Goal: Task Accomplishment & Management: Use online tool/utility

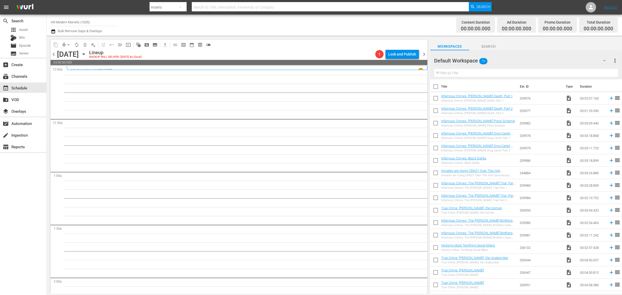
click at [331, 25] on div "Channel Title Intl Modern Marvels (1635) Bulk Remove Gaps & Overlaps" at bounding box center [205, 25] width 309 height 19
drag, startPoint x: 100, startPoint y: 24, endPoint x: -69, endPoint y: 8, distance: 170.0
click at [0, 8] on html "menu Search By Assets Search ID, Title, Description, Keywords, or Category Sear…" at bounding box center [311, 147] width 622 height 295
click at [123, 47] on div "Modern Marvels Presented by History (1040 - aenetworks_modernmarvels_1)" at bounding box center [122, 49] width 134 height 12
type input "Modern Marvels Presented by History (1040 - aenetworks_modernmarvels_1)"
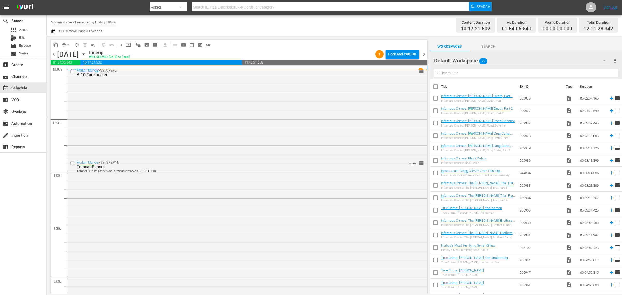
click at [365, 26] on div "Content Duration 10:17:21.502 Ad Duration 01:54:06.840 Promo Duration 00:00:00.…" at bounding box center [489, 25] width 258 height 19
click at [245, 97] on div "Modern Marvels / SE10 / EP5: A-10 Tankbuster reorder" at bounding box center [247, 111] width 360 height 90
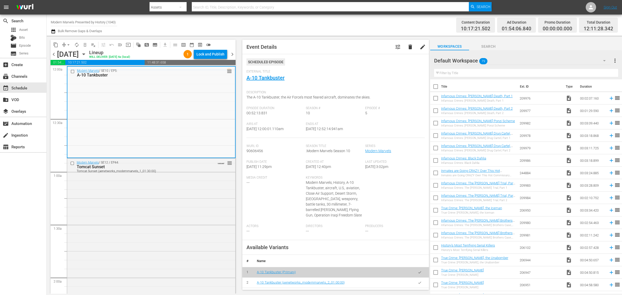
click at [327, 28] on div "Channel Title Modern Marvels Presented by History (1040) Bulk Remove Gaps & Ove…" at bounding box center [205, 25] width 309 height 19
click at [189, 179] on div "Modern Marvels / SE12 / EP44: Tomcat Sunset Tomcat Sunset (aenetworks_modernmar…" at bounding box center [151, 227] width 168 height 138
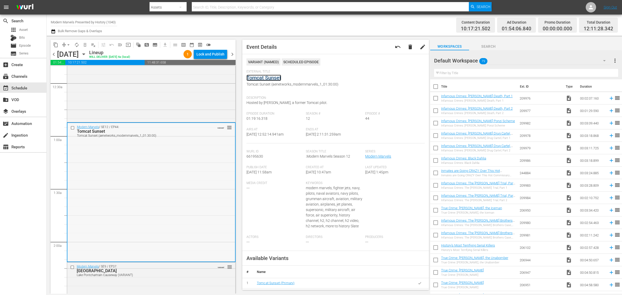
scroll to position [162, 0]
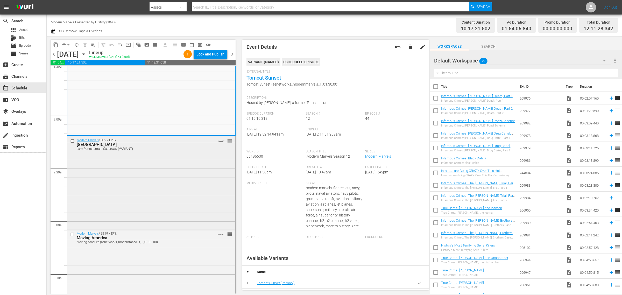
click at [180, 205] on div "Modern Marvels / SE9 / EP37: Lake Pontchartrain Causeway Lake Pontchartrain Cau…" at bounding box center [151, 182] width 168 height 92
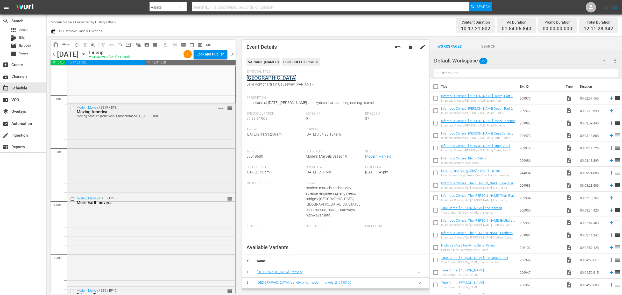
scroll to position [292, 0]
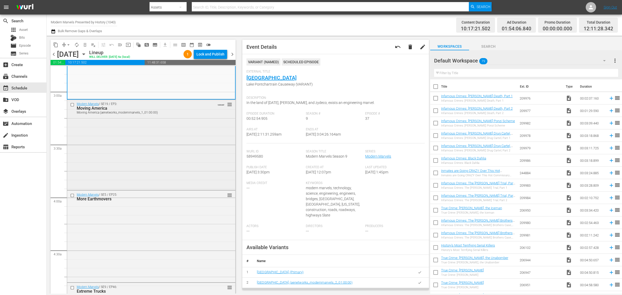
click at [119, 147] on div "Modern Marvels / SE19 / EP3: Moving America Moving America (aenetworks_modernma…" at bounding box center [151, 144] width 168 height 89
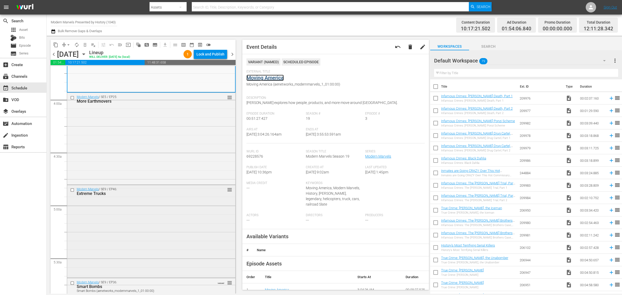
scroll to position [421, 0]
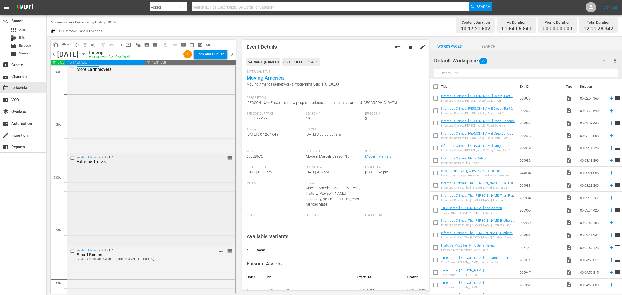
click at [145, 174] on div "Modern Marvels / SE9 / EP46: Extreme Trucks reorder" at bounding box center [151, 199] width 168 height 92
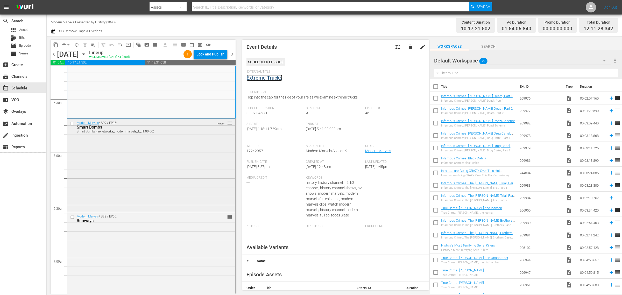
scroll to position [551, 0]
click at [137, 147] on div "Modern Marvels / SE9 / EP36: Smart Bombs Smart Bombs (aenetworks_modernmarvels_…" at bounding box center [151, 163] width 168 height 92
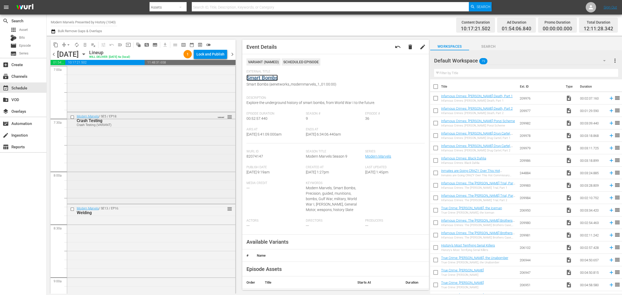
scroll to position [745, 0]
click at [130, 173] on div "Modern Marvels / SE5 / EP18: Crash Testing Crash Testing (VARIANT) VARIANT reor…" at bounding box center [151, 153] width 168 height 90
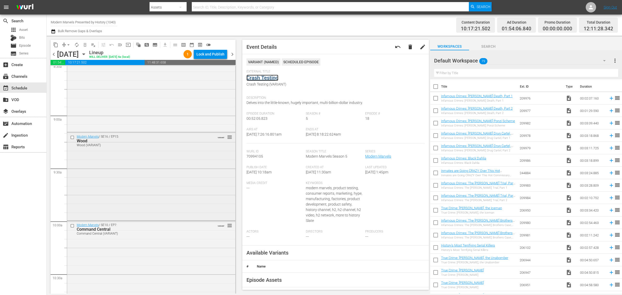
scroll to position [907, 0]
click at [156, 156] on div "Modern Marvels / SE16 / EP15: Wood Wood (VARIANT) VARIANT reorder" at bounding box center [151, 171] width 168 height 87
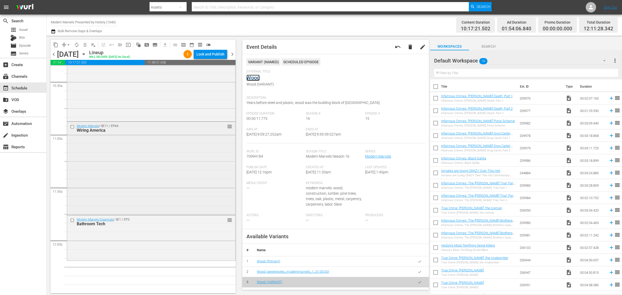
scroll to position [1102, 0]
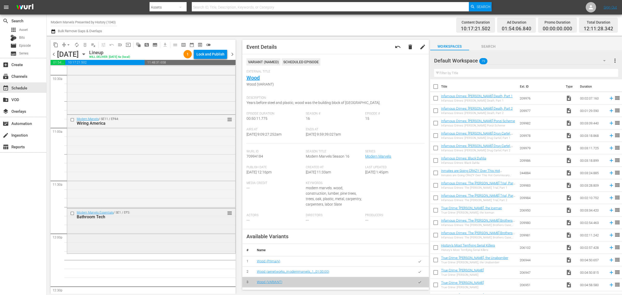
click at [140, 233] on div "Modern Marvels Essentials / SE1 / EP3: Bathroom Tech reorder" at bounding box center [151, 230] width 168 height 44
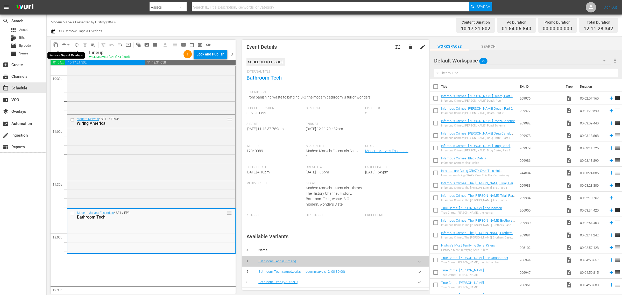
click at [67, 42] on span "arrow_drop_down" at bounding box center [68, 44] width 5 height 5
click at [72, 56] on li "Align to Midnight" at bounding box center [68, 55] width 54 height 9
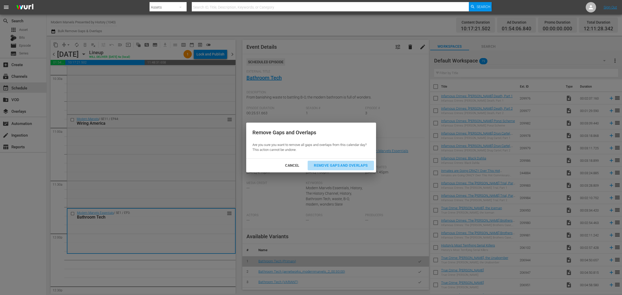
click at [357, 168] on div "Remove Gaps and Overlaps" at bounding box center [341, 165] width 62 height 6
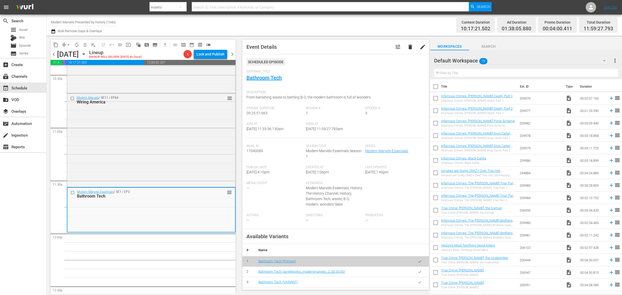
scroll to position [1093, 0]
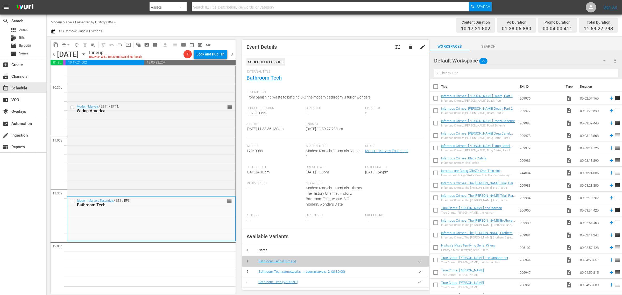
click at [331, 26] on div "Channel Title Modern Marvels Presented by History (1040) Bulk Remove Gaps & Ove…" at bounding box center [205, 25] width 309 height 19
click at [70, 46] on span "arrow_drop_down" at bounding box center [68, 44] width 5 height 5
click at [72, 54] on li "Align to Midnight" at bounding box center [68, 55] width 54 height 9
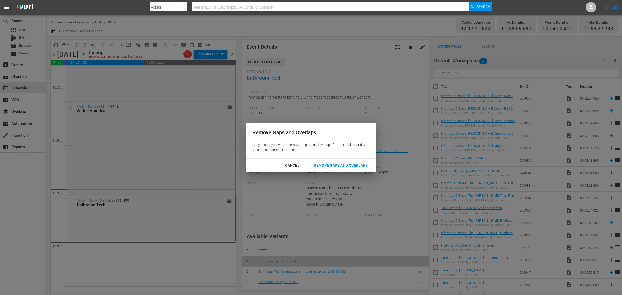
drag, startPoint x: 325, startPoint y: 165, endPoint x: 325, endPoint y: 150, distance: 14.8
click at [325, 165] on div "Remove Gaps and Overlaps" at bounding box center [341, 165] width 62 height 6
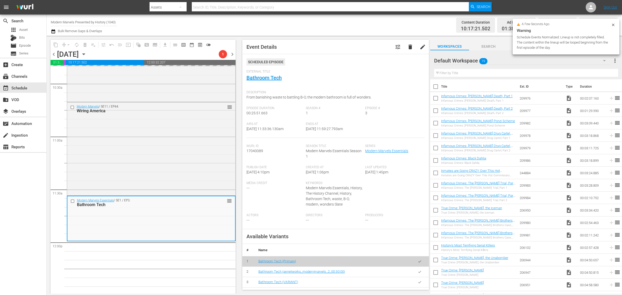
click at [335, 31] on div "Channel Title Modern Marvels Presented by History (1040) Bulk Remove Gaps & Ove…" at bounding box center [205, 25] width 309 height 19
click at [192, 25] on div "Channel Title Modern Marvels Presented by History (1040) Bulk Remove Gaps & Ove…" at bounding box center [205, 25] width 309 height 19
click at [280, 24] on div "Channel Title Modern Marvels Presented by History (1040) Bulk Remove Gaps & Ove…" at bounding box center [205, 25] width 309 height 19
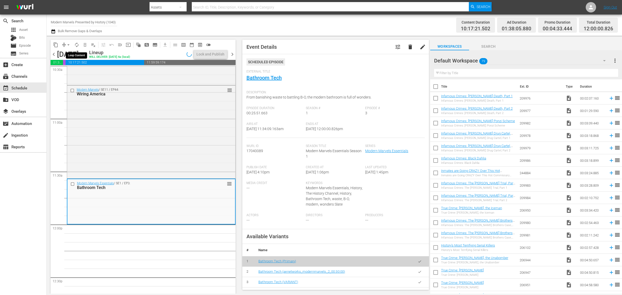
click at [79, 44] on span "autorenew_outlined" at bounding box center [76, 44] width 5 height 5
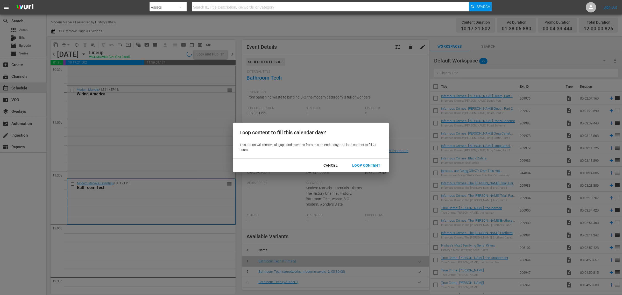
click at [361, 165] on div "Loop Content" at bounding box center [366, 165] width 37 height 6
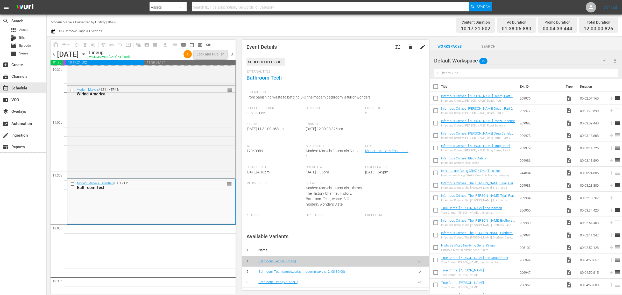
click at [318, 20] on div "Channel Title Modern Marvels Presented by History (1040) Bulk Remove Gaps & Ove…" at bounding box center [205, 25] width 309 height 19
click at [218, 27] on div "Channel Title Modern Marvels Presented by History (1040) Bulk Remove Gaps & Ove…" at bounding box center [205, 25] width 309 height 19
click at [299, 21] on div "Channel Title Modern Marvels Presented by History (1040) Bulk Remove Gaps & Ove…" at bounding box center [205, 25] width 309 height 19
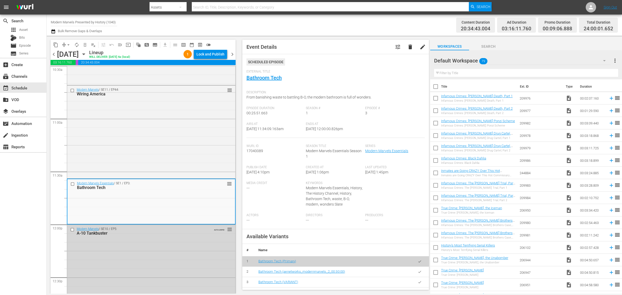
click at [357, 29] on div "Channel Title Modern Marvels Presented by History (1040) Bulk Remove Gaps & Ove…" at bounding box center [205, 25] width 309 height 19
click at [213, 54] on div "Lock and Publish" at bounding box center [210, 54] width 28 height 9
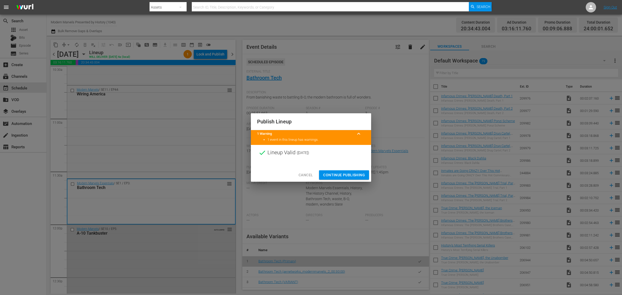
click at [347, 176] on span "Continue Publishing" at bounding box center [344, 175] width 42 height 6
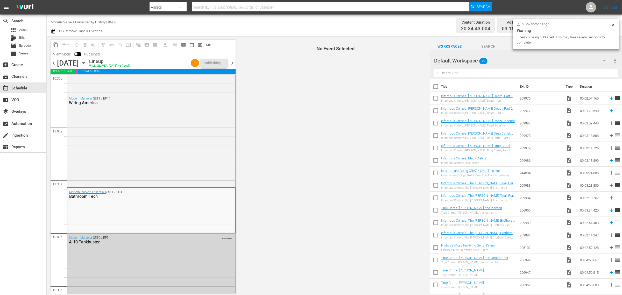
click at [288, 19] on div "Channel Title Modern Marvels Presented by History (1040) Bulk Remove Gaps & Ove…" at bounding box center [205, 25] width 309 height 19
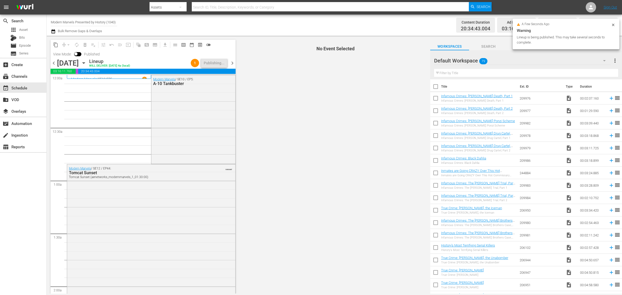
click at [295, 25] on div "Channel Title Modern Marvels Presented by History (1040) Bulk Remove Gaps & Ove…" at bounding box center [205, 25] width 309 height 19
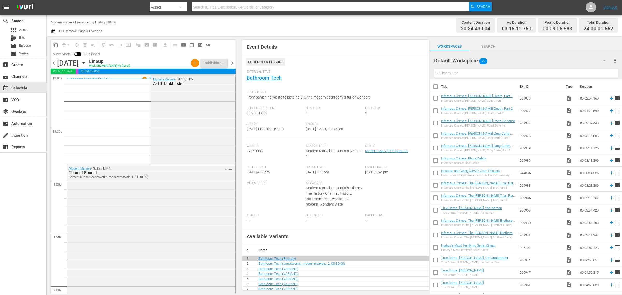
click at [253, 26] on div "Channel Title Modern Marvels Presented by History (1040) Bulk Remove Gaps & Ove…" at bounding box center [205, 25] width 309 height 19
click at [235, 27] on div "Channel Title Modern Marvels Presented by History (1040) Bulk Remove Gaps & Ove…" at bounding box center [205, 25] width 309 height 19
drag, startPoint x: 264, startPoint y: 20, endPoint x: 245, endPoint y: 20, distance: 18.1
click at [263, 20] on div "Channel Title Modern Marvels Presented by History (1040) Bulk Remove Gaps & Ove…" at bounding box center [205, 25] width 309 height 19
click at [231, 22] on div "Channel Title Modern Marvels Presented by History (1040) Bulk Remove Gaps & Ove…" at bounding box center [205, 25] width 309 height 19
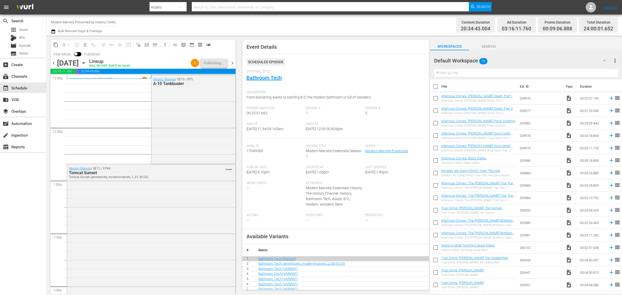
click at [256, 20] on div "Channel Title Modern Marvels Presented by History (1040) Bulk Remove Gaps & Ove…" at bounding box center [205, 25] width 309 height 19
click at [200, 24] on div "Channel Title Modern Marvels Presented by History (1040) Bulk Remove Gaps & Ove…" at bounding box center [205, 25] width 309 height 19
click at [289, 22] on div "Channel Title Modern Marvels Presented by History (1040) Bulk Remove Gaps & Ove…" at bounding box center [205, 25] width 309 height 19
click at [293, 19] on div "Channel Title Modern Marvels Presented by History (1040) Bulk Remove Gaps & Ove…" at bounding box center [205, 25] width 309 height 19
click at [315, 24] on div "Channel Title Modern Marvels Presented by History (1040) Bulk Remove Gaps & Ove…" at bounding box center [205, 25] width 309 height 19
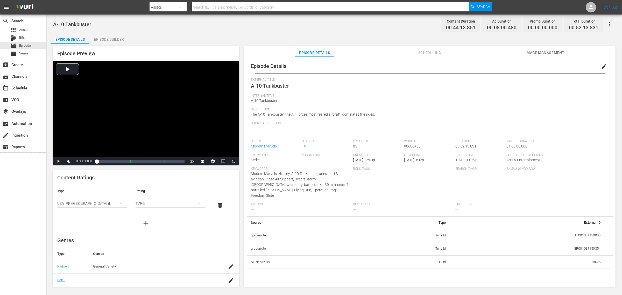
click at [109, 36] on div "Episode Builder" at bounding box center [108, 39] width 39 height 12
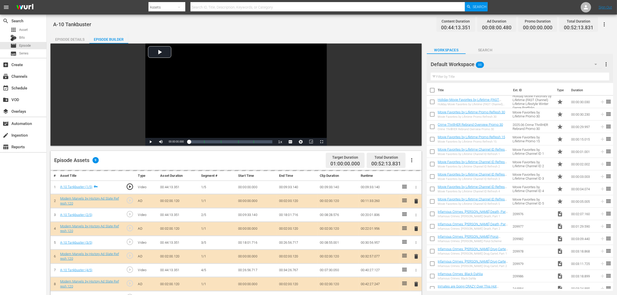
click at [497, 62] on div "Default Workspace 88" at bounding box center [516, 64] width 171 height 15
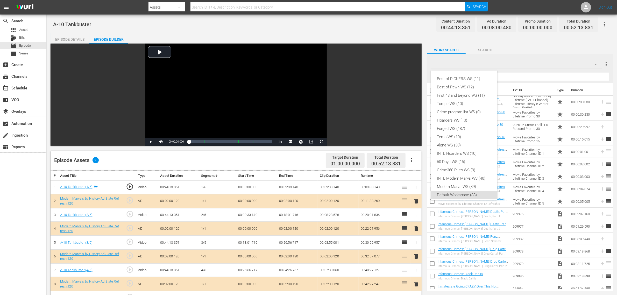
scroll to position [3, 0]
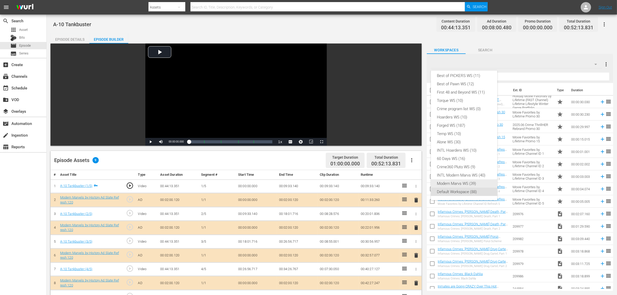
click at [459, 182] on div "Modern Marvs WS (39)" at bounding box center [464, 183] width 54 height 8
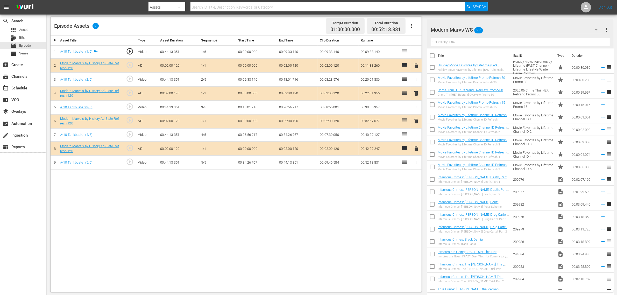
scroll to position [135, 0]
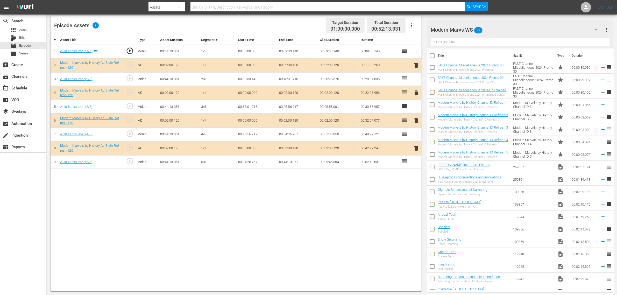
click at [416, 122] on span "delete" at bounding box center [416, 120] width 6 height 6
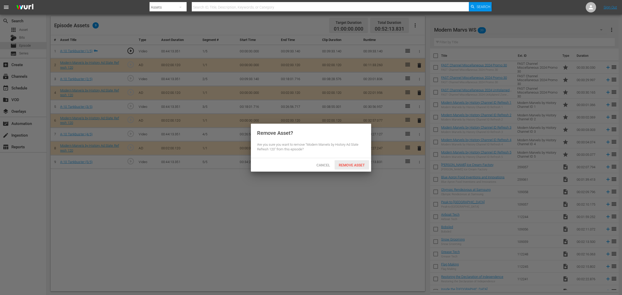
click at [349, 166] on span "Remove Asset" at bounding box center [352, 165] width 34 height 4
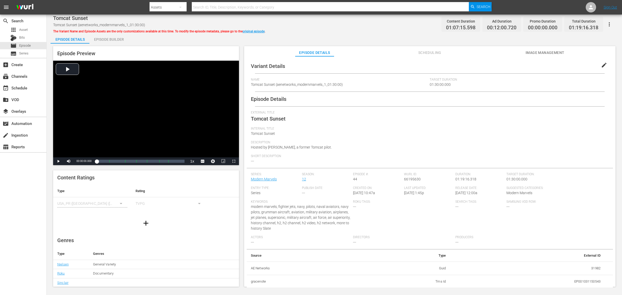
click at [104, 38] on div "Episode Builder" at bounding box center [108, 39] width 39 height 12
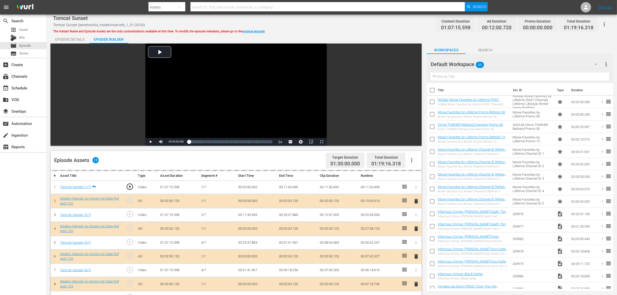
click at [497, 66] on div "Default Workspace 88" at bounding box center [516, 64] width 171 height 15
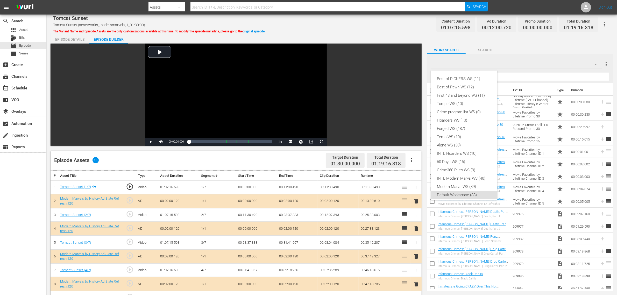
scroll to position [3, 0]
click at [452, 184] on div "Modern Marvs WS (39)" at bounding box center [464, 183] width 54 height 8
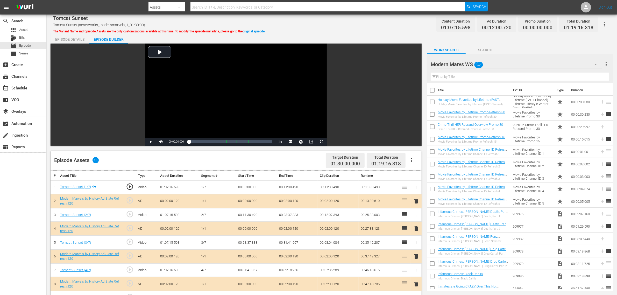
click at [368, 43] on div "Best of PICKERS WS (11) Best of Pawn WS (12) First 48 and Beyond WS (11) Torque…" at bounding box center [308, 147] width 617 height 295
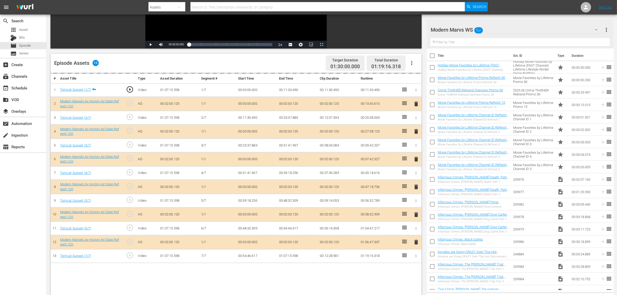
scroll to position [130, 0]
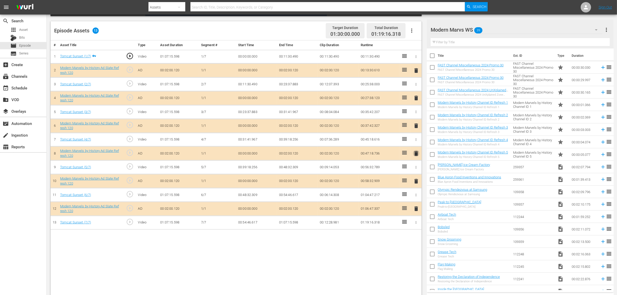
click at [415, 153] on span "delete" at bounding box center [416, 153] width 6 height 6
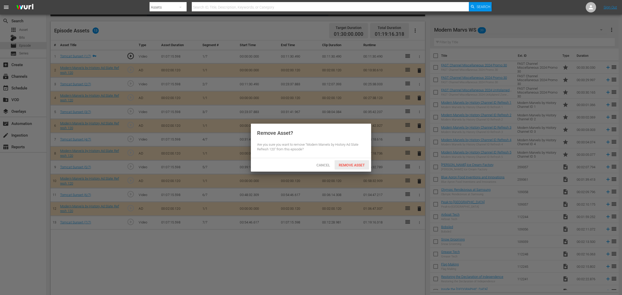
click at [348, 165] on span "Remove Asset" at bounding box center [352, 165] width 34 height 4
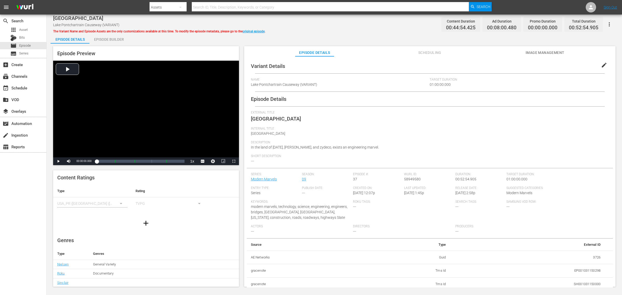
click at [117, 39] on div "Episode Builder" at bounding box center [108, 39] width 39 height 12
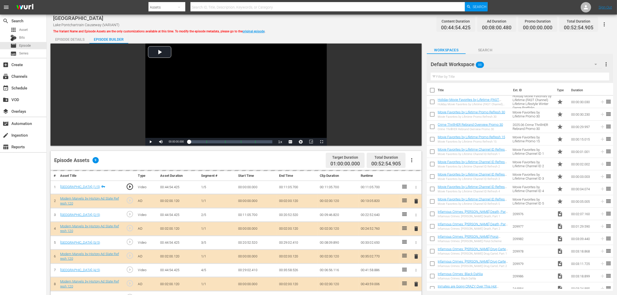
click at [497, 64] on div "Default Workspace 88" at bounding box center [516, 64] width 171 height 15
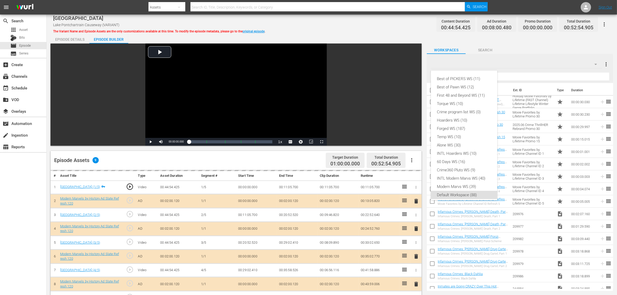
scroll to position [3, 0]
click at [465, 182] on div "Modern Marvs WS (39)" at bounding box center [464, 183] width 54 height 8
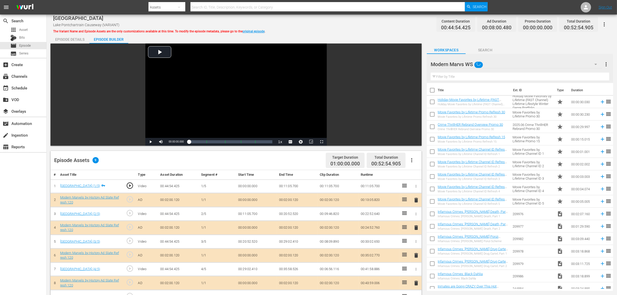
scroll to position [135, 0]
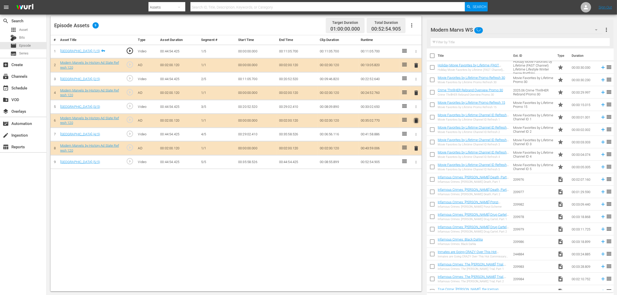
click at [418, 121] on span "delete" at bounding box center [416, 120] width 6 height 6
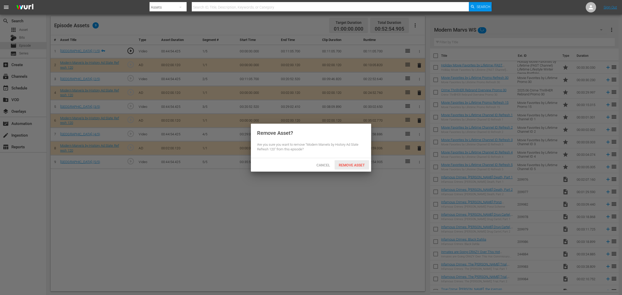
click at [354, 165] on span "Remove Asset" at bounding box center [352, 165] width 34 height 4
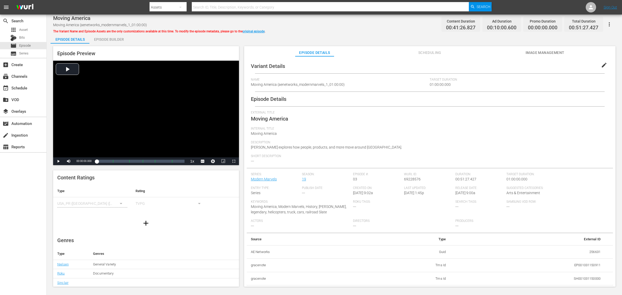
click at [103, 43] on div "Episode Builder" at bounding box center [108, 39] width 39 height 12
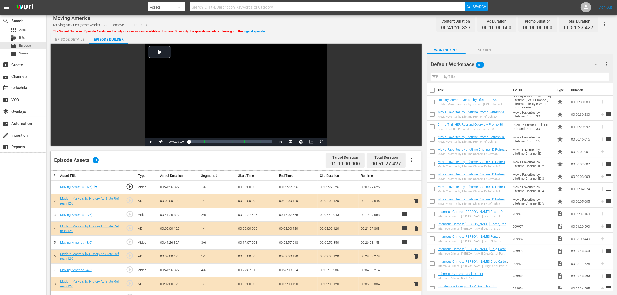
click at [493, 65] on div "Default Workspace 88" at bounding box center [516, 64] width 171 height 15
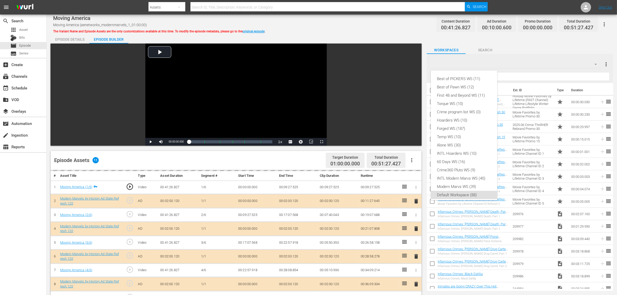
scroll to position [3, 0]
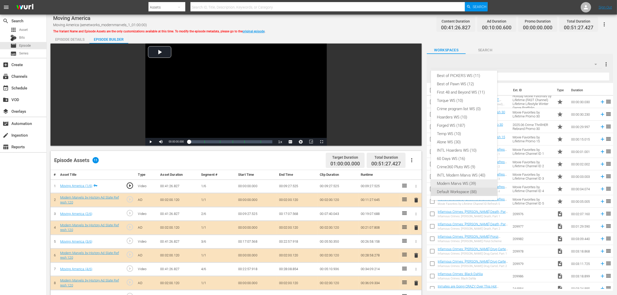
click at [452, 182] on div "Modern Marvs WS (39)" at bounding box center [464, 183] width 54 height 8
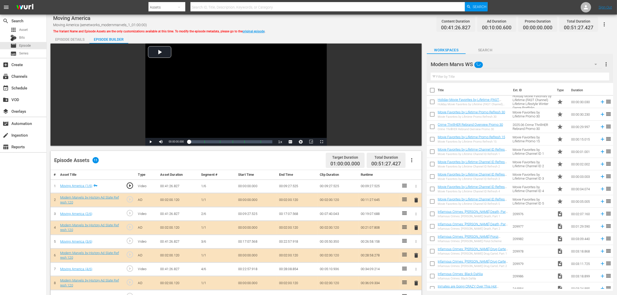
click at [316, 26] on div "Moving America Moving America (aenetworks_modernmarvels_1_01:00:00) The Variant…" at bounding box center [332, 24] width 558 height 12
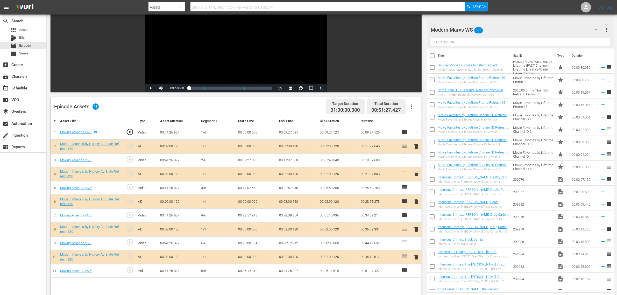
scroll to position [135, 0]
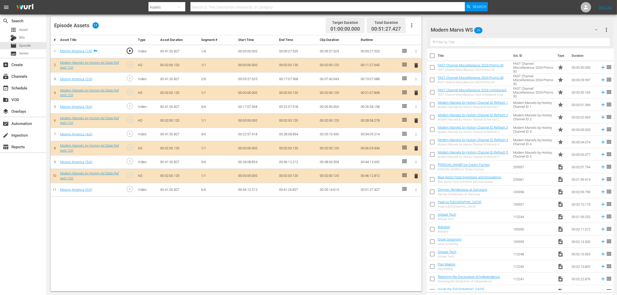
click at [418, 121] on span "delete" at bounding box center [416, 120] width 6 height 6
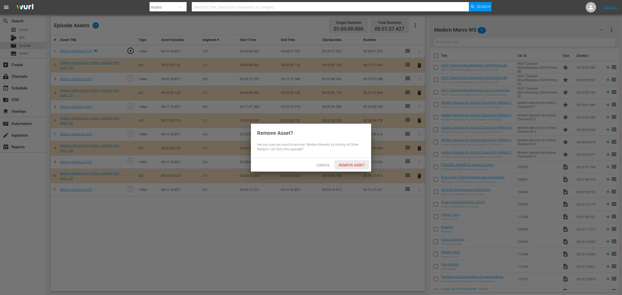
click at [363, 162] on div "Remove Asset" at bounding box center [352, 165] width 34 height 10
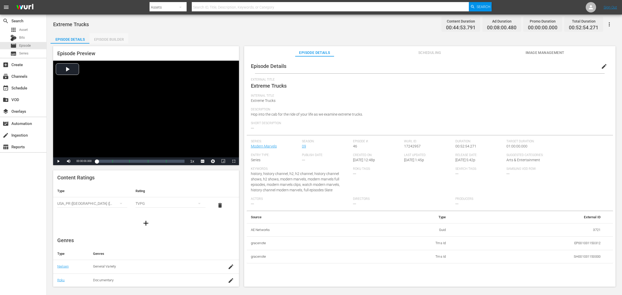
click at [108, 37] on div "Episode Builder" at bounding box center [108, 39] width 39 height 12
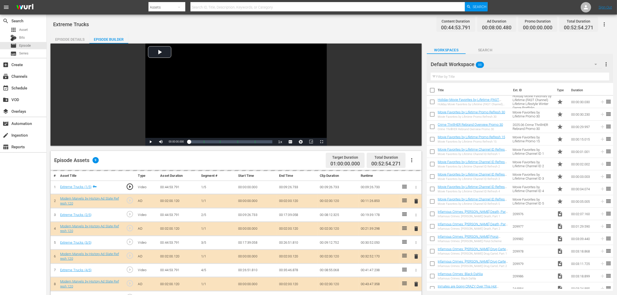
click at [497, 66] on div "Default Workspace 88" at bounding box center [516, 64] width 171 height 15
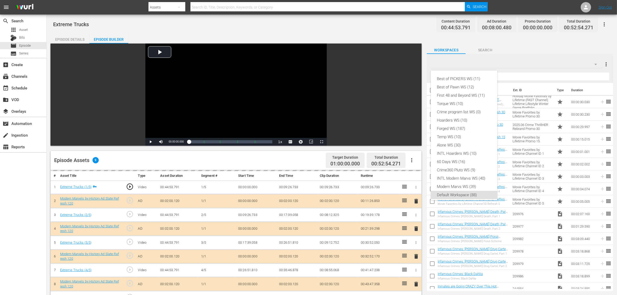
scroll to position [3, 0]
click at [456, 185] on div "Modern Marvs WS (39)" at bounding box center [464, 183] width 54 height 8
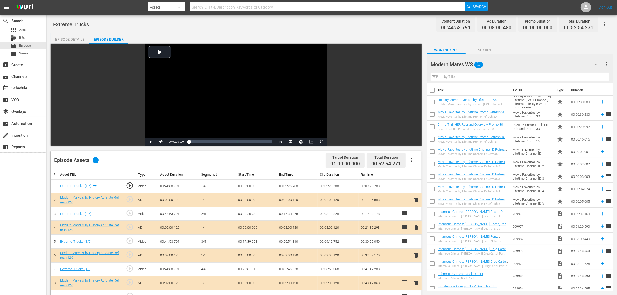
click at [327, 27] on div "Best of PICKERS WS (11) Best of Pawn WS (12) First 48 and Beyond WS (11) Torque…" at bounding box center [308, 147] width 617 height 295
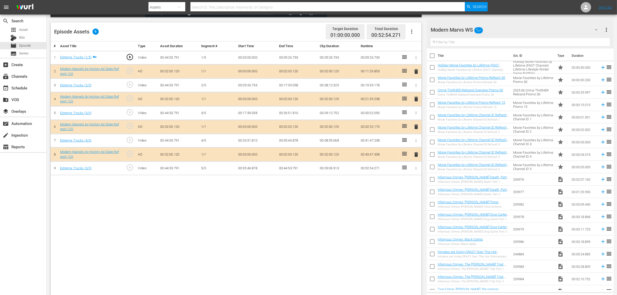
scroll to position [135, 0]
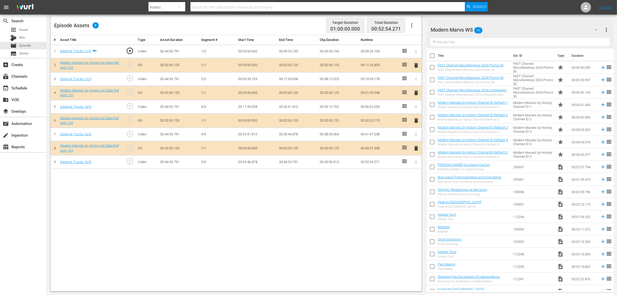
click at [414, 120] on span "delete" at bounding box center [416, 120] width 6 height 6
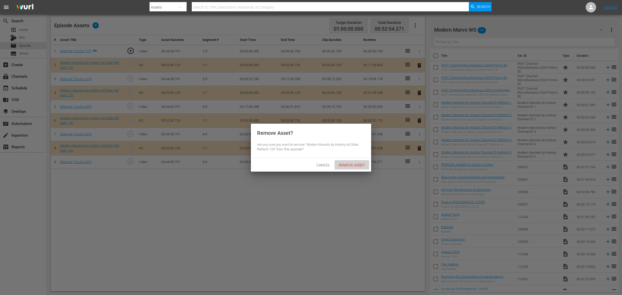
click at [356, 164] on span "Remove Asset" at bounding box center [352, 165] width 34 height 4
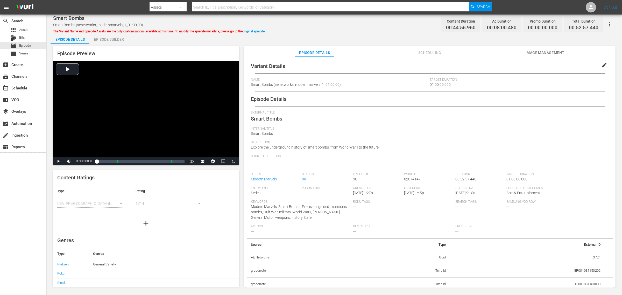
click at [115, 38] on div "Episode Builder" at bounding box center [108, 39] width 39 height 12
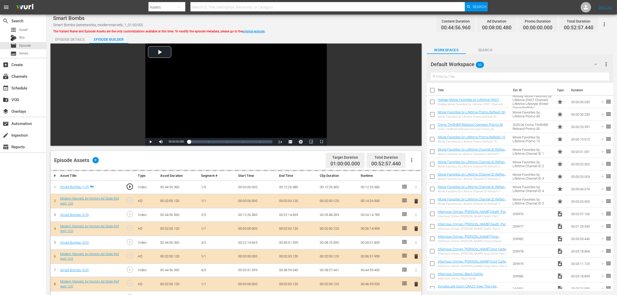
click at [497, 68] on hr at bounding box center [516, 68] width 171 height 0
click at [497, 63] on div "Default Workspace 88" at bounding box center [516, 64] width 171 height 15
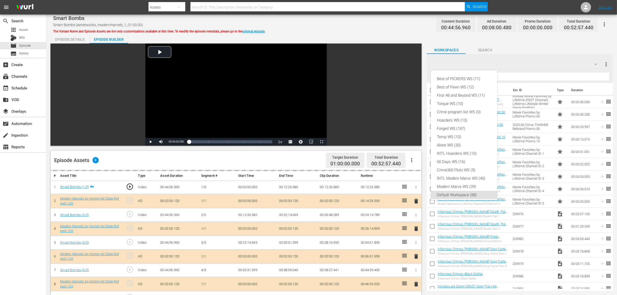
scroll to position [3, 0]
click at [459, 180] on div "Modern Marvs WS (39)" at bounding box center [464, 183] width 54 height 8
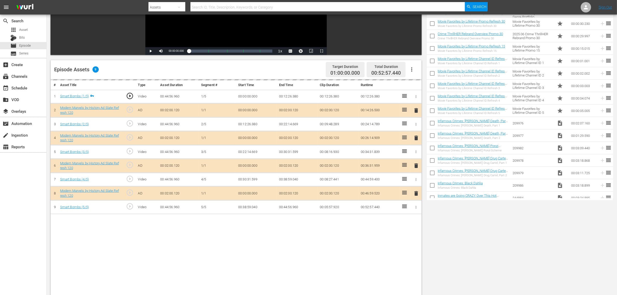
scroll to position [135, 0]
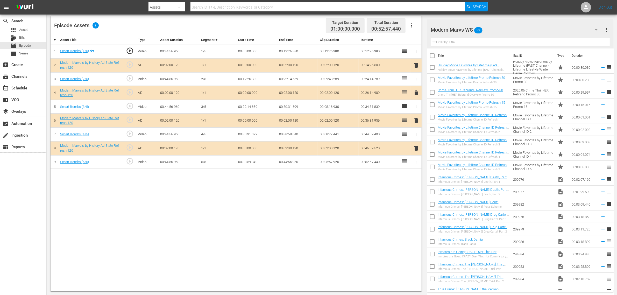
click at [415, 121] on span "delete" at bounding box center [416, 120] width 6 height 6
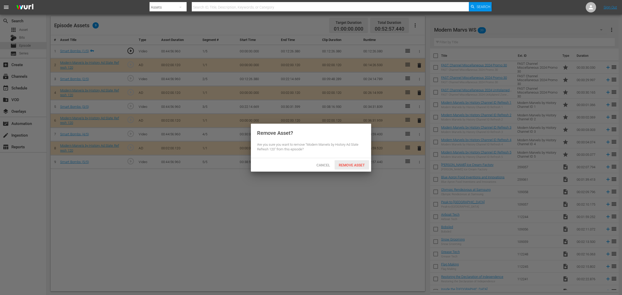
click at [353, 165] on span "Remove Asset" at bounding box center [352, 165] width 34 height 4
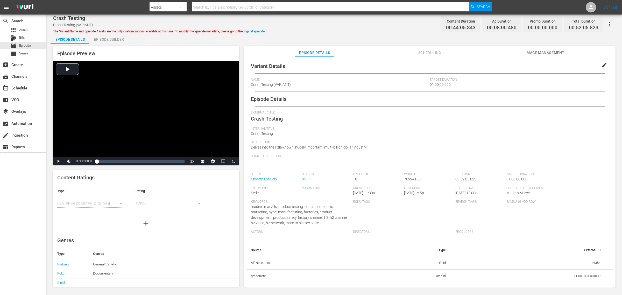
click at [121, 40] on div "Episode Builder" at bounding box center [108, 39] width 39 height 12
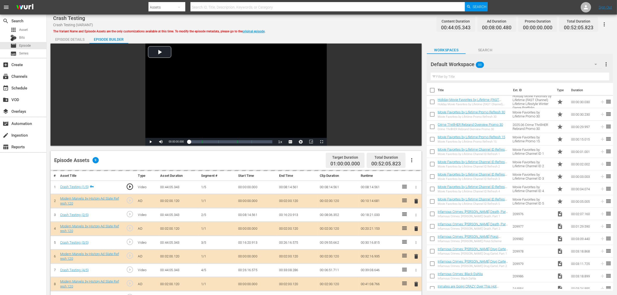
click at [497, 61] on div "Default Workspace 88" at bounding box center [516, 64] width 171 height 15
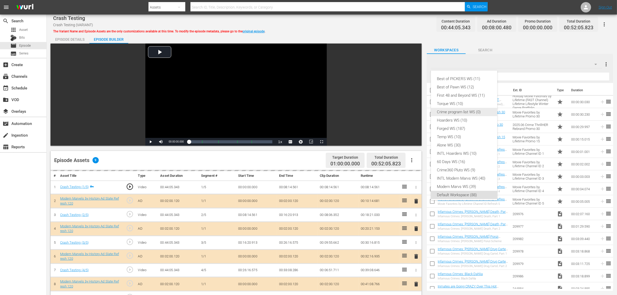
scroll to position [3, 0]
click at [460, 184] on div "Modern Marvs WS (39)" at bounding box center [464, 183] width 54 height 8
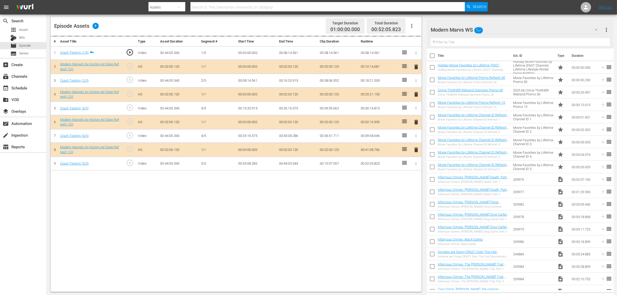
scroll to position [135, 0]
click at [417, 123] on div "delete" at bounding box center [416, 122] width 7 height 8
click at [416, 121] on div "delete" at bounding box center [416, 122] width 7 height 8
click at [198, 223] on div "# Asset Title Type Asset Duration Segment # Start Time End Time Clip Duration R…" at bounding box center [236, 163] width 371 height 256
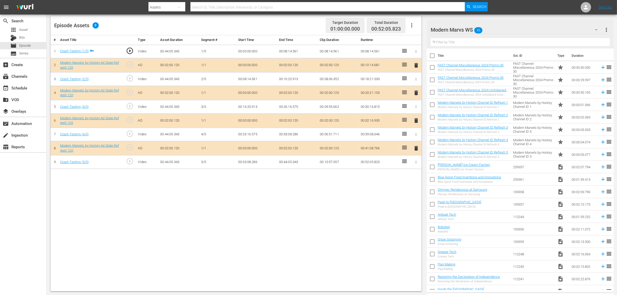
click at [416, 122] on span "delete" at bounding box center [416, 120] width 6 height 6
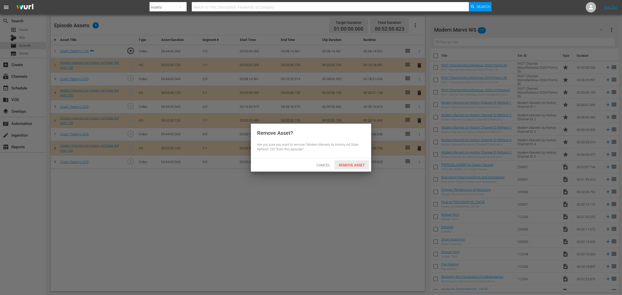
click at [361, 166] on span "Remove Asset" at bounding box center [352, 165] width 34 height 4
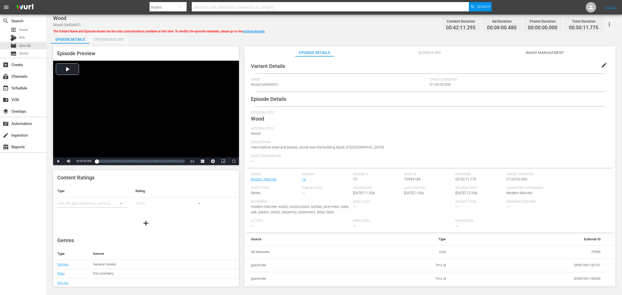
click at [118, 39] on div "Episode Builder" at bounding box center [108, 39] width 39 height 12
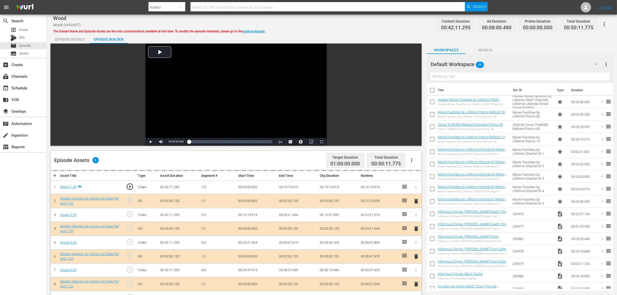
click at [497, 61] on div "Default Workspace 88" at bounding box center [516, 64] width 171 height 15
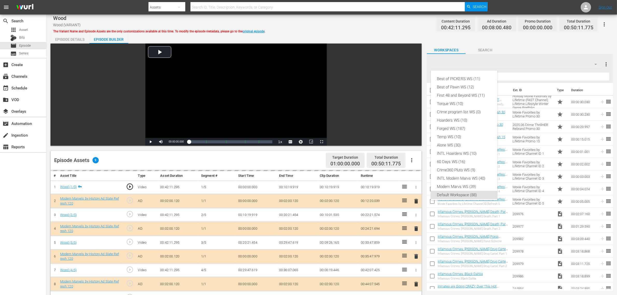
scroll to position [3, 0]
drag, startPoint x: 461, startPoint y: 181, endPoint x: 443, endPoint y: 96, distance: 87.1
click at [461, 182] on div "Modern Marvs WS (39)" at bounding box center [464, 183] width 54 height 8
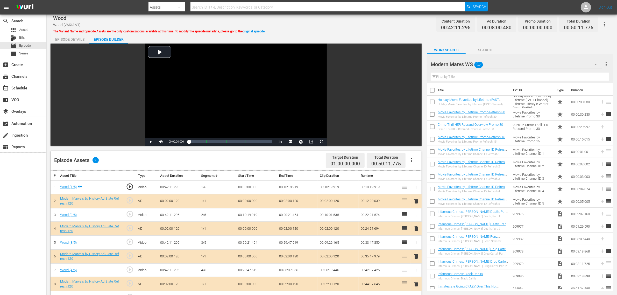
click at [366, 23] on div "Wood Wood (VARIANT) The Variant Name and Episode Assets are the only customizat…" at bounding box center [332, 24] width 558 height 12
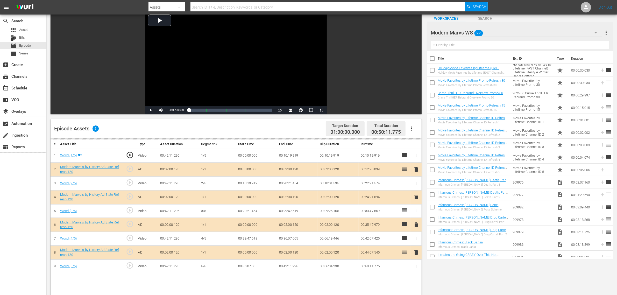
scroll to position [130, 0]
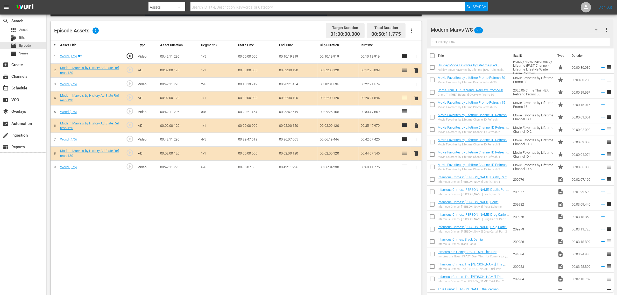
click at [416, 126] on span "delete" at bounding box center [416, 126] width 6 height 6
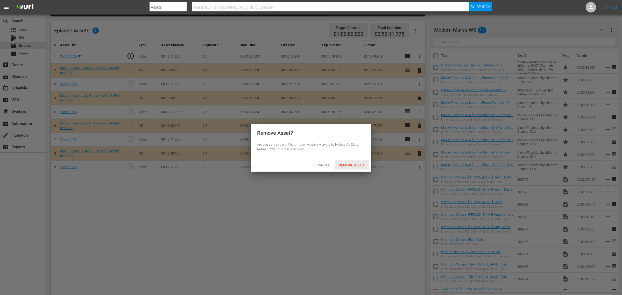
click at [360, 164] on span "Remove Asset" at bounding box center [352, 165] width 34 height 4
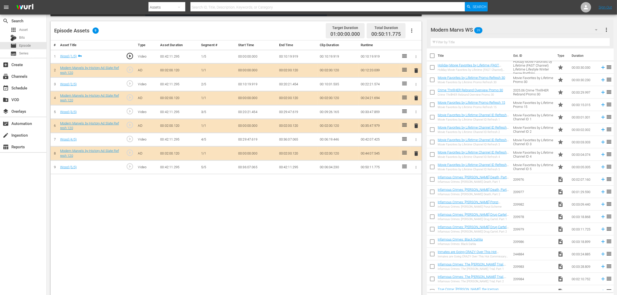
click at [108, 165] on body "menu Search By Assets Search ID, Title, Description, Keywords, or Category Sear…" at bounding box center [308, 17] width 617 height 295
click at [26, 192] on div "search Search apps Asset Bits movie Episode subtitles Series add_box Create sub…" at bounding box center [23, 162] width 47 height 295
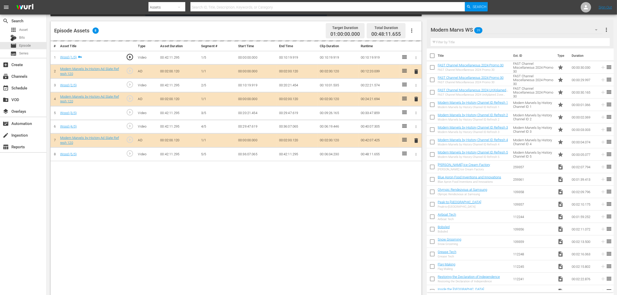
click at [301, 31] on div "Episode Assets 8 Target Duration 01:00:00.000 Total Duration 00:48:11.655" at bounding box center [236, 30] width 371 height 19
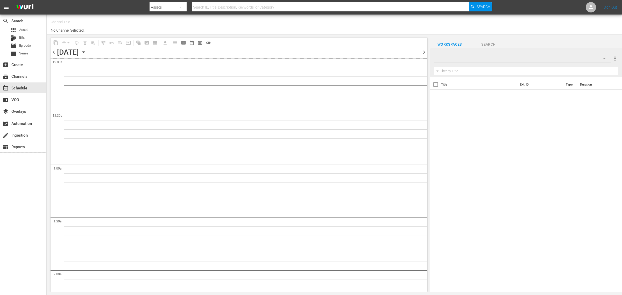
type input "Modern Marvels Presented by History (1040)"
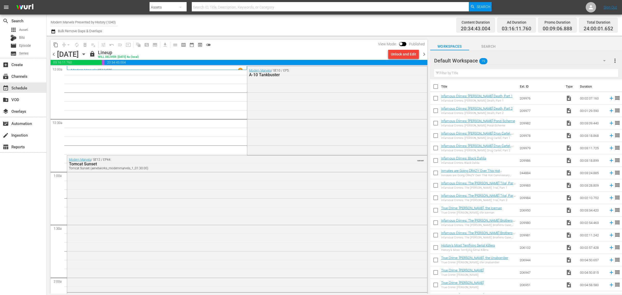
click at [313, 27] on div "Channel Title Modern Marvels Presented by History (1040) Bulk Remove Gaps & Ove…" at bounding box center [205, 25] width 309 height 19
click at [424, 55] on span "chevron_right" at bounding box center [424, 54] width 6 height 6
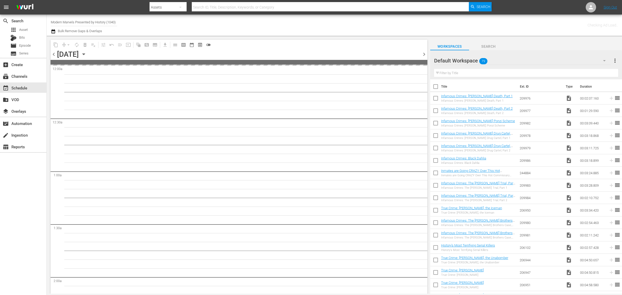
click at [290, 24] on div "Channel Title Modern Marvels Presented by History (1040) Bulk Remove Gaps & Ove…" at bounding box center [205, 25] width 309 height 19
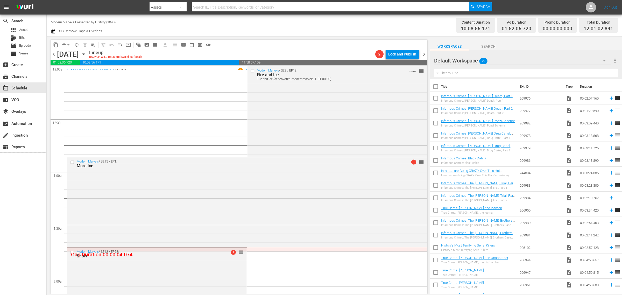
click at [320, 25] on div "Channel Title Modern Marvels Presented by History (1040) Bulk Remove Gaps & Ove…" at bounding box center [205, 25] width 309 height 19
click at [69, 45] on span "arrow_drop_down" at bounding box center [68, 44] width 5 height 5
click at [68, 56] on li "Align to Midnight" at bounding box center [68, 55] width 54 height 9
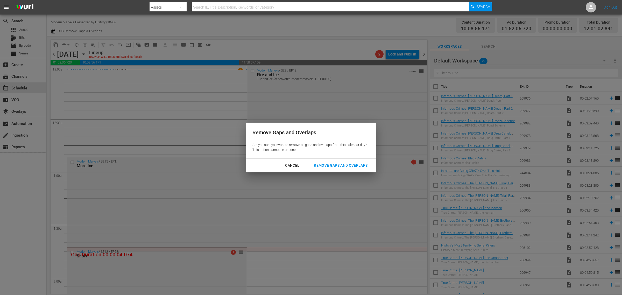
click at [332, 165] on div "Remove Gaps and Overlaps" at bounding box center [341, 165] width 62 height 6
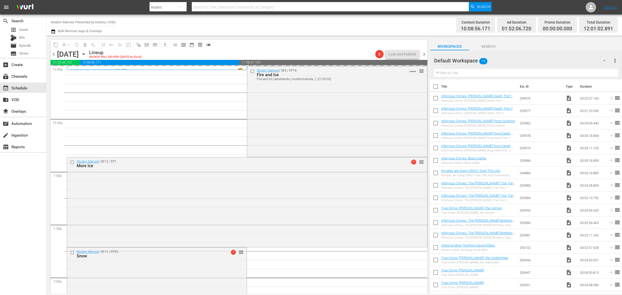
click at [277, 26] on div "Channel Title Modern Marvels Presented by History (1040) Bulk Remove Gaps & Ove…" at bounding box center [205, 25] width 309 height 19
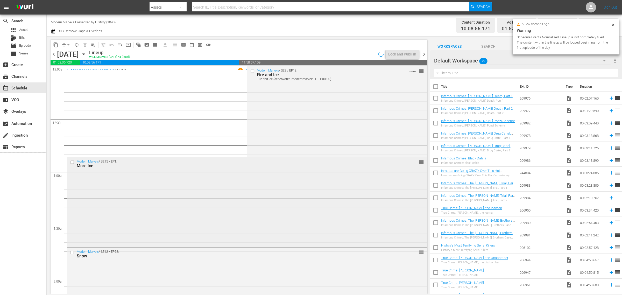
click at [240, 209] on div "Modern Marvels / SE15 / EP1: More Ice reorder" at bounding box center [247, 201] width 360 height 88
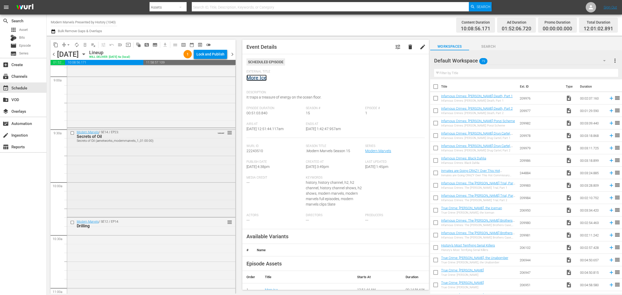
scroll to position [1004, 0]
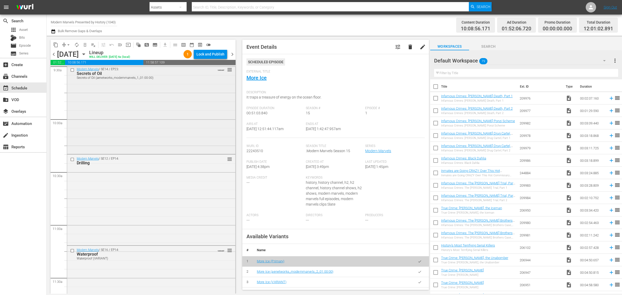
click at [115, 121] on div "Modern Marvels / SE14 / EP23: Secrets of Oil Secrets of Oil (aenetworks_modernm…" at bounding box center [151, 109] width 168 height 88
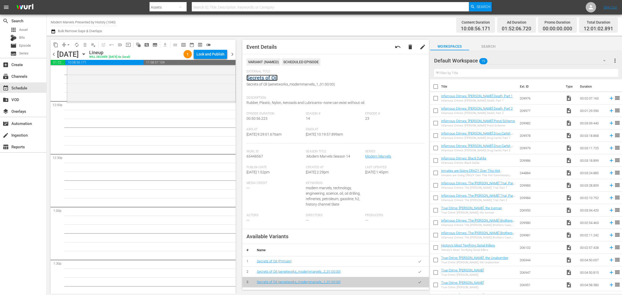
scroll to position [1166, 0]
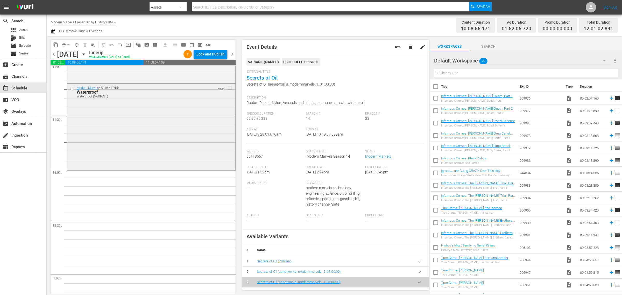
click at [138, 141] on div "Modern Marvels / SE16 / EP14: Waterproof Waterproof (VARIANT) VARIANT reorder" at bounding box center [151, 127] width 168 height 86
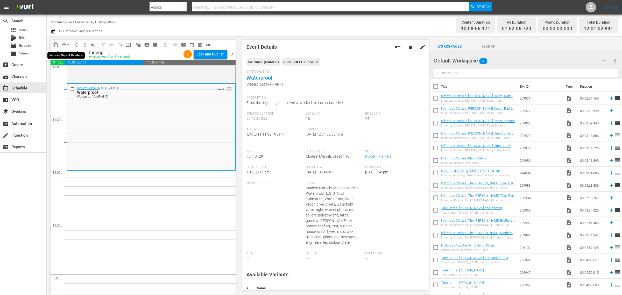
click at [70, 43] on span "arrow_drop_down" at bounding box center [68, 44] width 5 height 5
click at [69, 51] on li "Align to Midnight" at bounding box center [68, 55] width 54 height 9
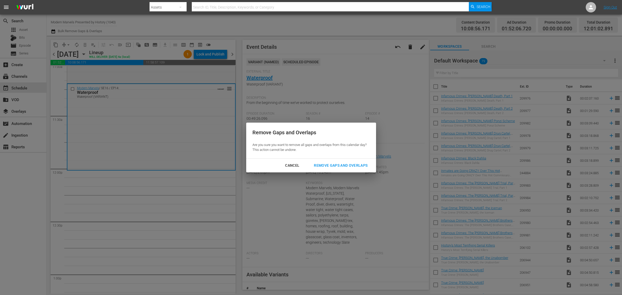
click at [342, 164] on div "Remove Gaps and Overlaps" at bounding box center [341, 165] width 62 height 6
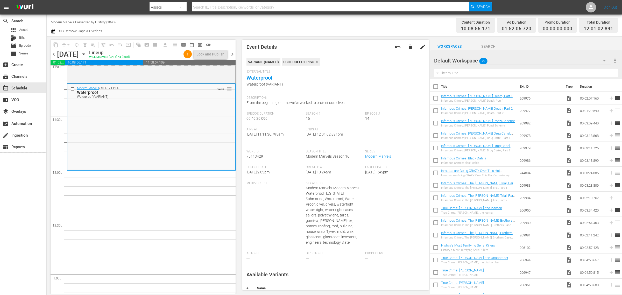
click at [341, 25] on div "Channel Title Modern Marvels Presented by History (1040) Bulk Remove Gaps & Ove…" at bounding box center [205, 25] width 309 height 19
click at [398, 20] on div "Content Duration 10:08:56.171 Ad Duration 01:52:06.720 Promo Duration 00:00:00.…" at bounding box center [489, 25] width 258 height 19
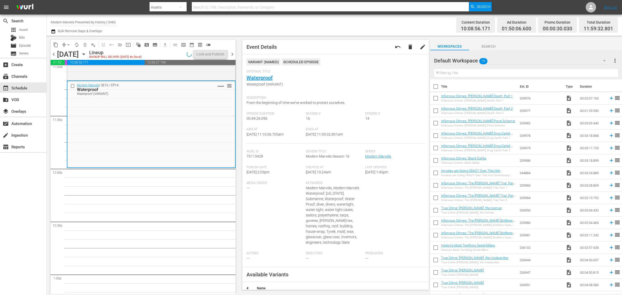
scroll to position [1149, 0]
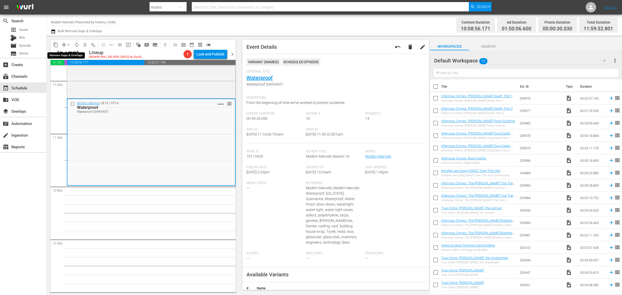
click at [69, 44] on span "arrow_drop_down" at bounding box center [68, 44] width 5 height 5
click at [68, 54] on li "Align to Midnight" at bounding box center [68, 55] width 54 height 9
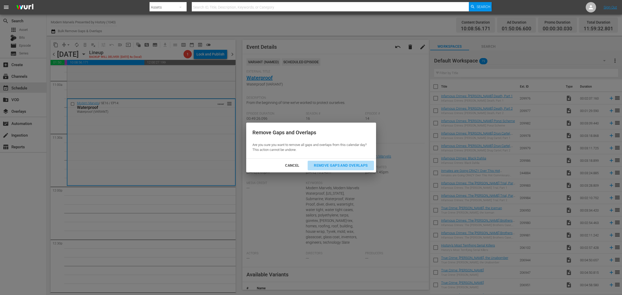
click at [352, 165] on div "Remove Gaps and Overlaps" at bounding box center [341, 165] width 62 height 6
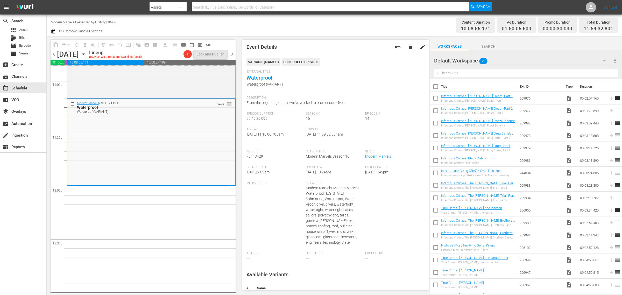
drag, startPoint x: 386, startPoint y: 22, endPoint x: 389, endPoint y: 20, distance: 3.6
click at [386, 22] on div "Content Duration 10:08:56.171 Ad Duration 01:50:06.600 Promo Duration 00:00:30.…" at bounding box center [489, 25] width 258 height 19
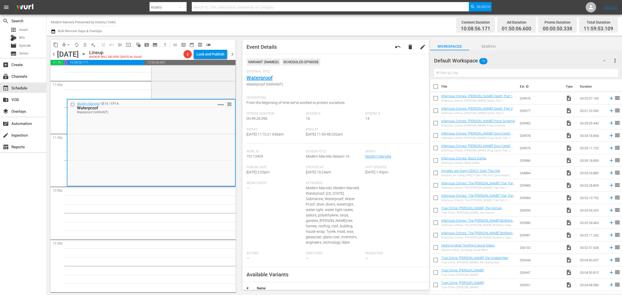
click at [368, 23] on div "Content Duration 10:08:56.171 Ad Duration 01:50:06.600 Promo Duration 00:00:50.…" at bounding box center [489, 25] width 258 height 19
click at [67, 43] on span "arrow_drop_down" at bounding box center [68, 44] width 5 height 5
click at [69, 54] on li "Align to Midnight" at bounding box center [68, 55] width 54 height 9
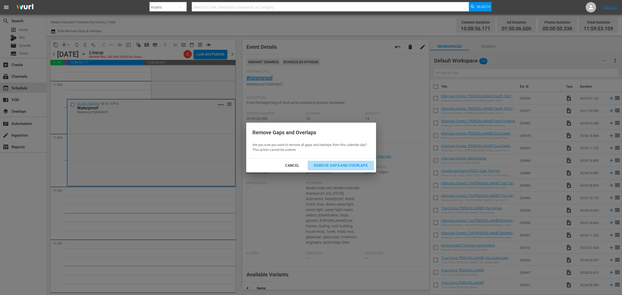
click at [350, 164] on div "Remove Gaps and Overlaps" at bounding box center [341, 165] width 62 height 6
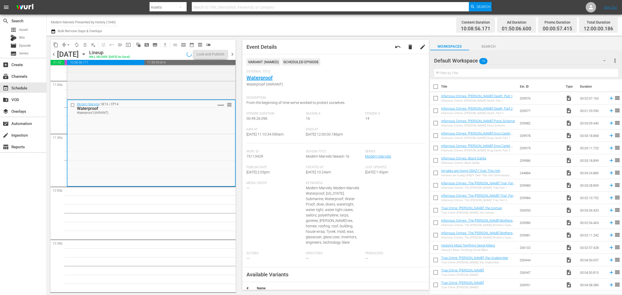
click at [325, 21] on div "Channel Title Modern Marvels Presented by History (1040) Bulk Remove Gaps & Ove…" at bounding box center [205, 25] width 309 height 19
click at [74, 43] on span "autorenew_outlined" at bounding box center [76, 44] width 5 height 5
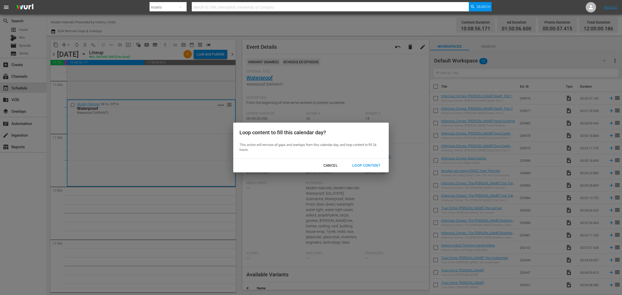
click at [364, 161] on button "Loop Content" at bounding box center [366, 166] width 41 height 10
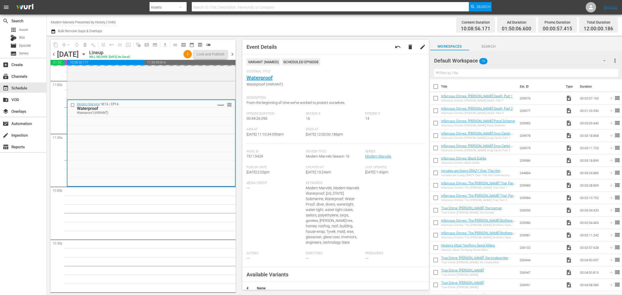
click at [336, 25] on div "Channel Title Modern Marvels Presented by History (1040) Bulk Remove Gaps & Ove…" at bounding box center [205, 25] width 309 height 19
click at [307, 25] on div "Channel Title Modern Marvels Presented by History (1040) Bulk Remove Gaps & Ove…" at bounding box center [205, 25] width 309 height 19
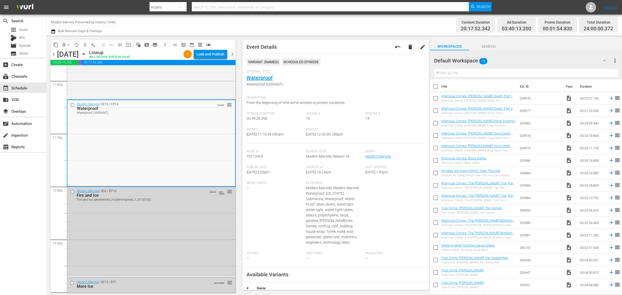
click at [332, 23] on div "Channel Title Modern Marvels Presented by History (1040) Bulk Remove Gaps & Ove…" at bounding box center [205, 25] width 309 height 19
click at [200, 56] on div "Lock and Publish" at bounding box center [210, 54] width 28 height 9
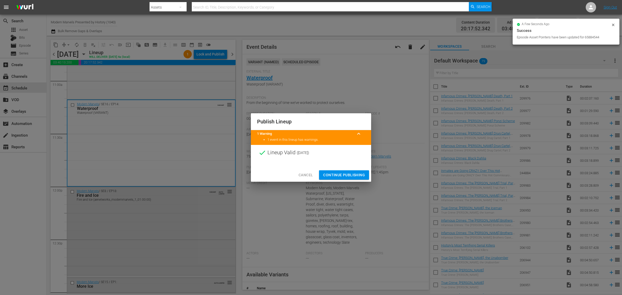
click at [349, 174] on span "Continue Publishing" at bounding box center [344, 175] width 42 height 6
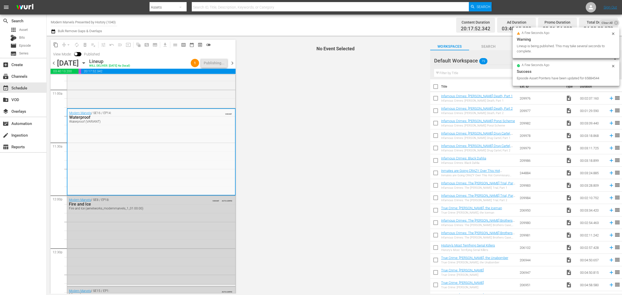
click at [386, 20] on div "Content Duration 20:17:52.342 Ad Duration 03:40:13.200 Promo Duration 00:01:54.…" at bounding box center [489, 25] width 258 height 19
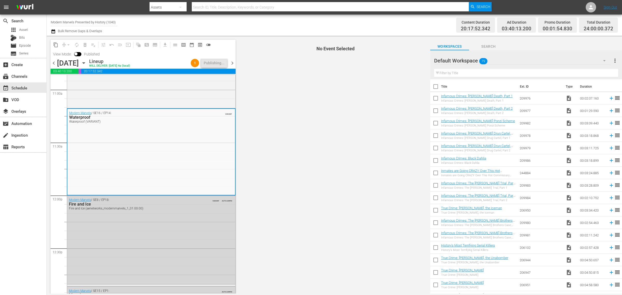
click at [379, 25] on div "Content Duration 20:17:52.342 Ad Duration 03:40:13.200 Promo Duration 00:01:54.…" at bounding box center [489, 25] width 258 height 19
click at [296, 24] on div "Channel Title Modern Marvels Presented by History (1040) Bulk Remove Gaps & Ove…" at bounding box center [205, 25] width 309 height 19
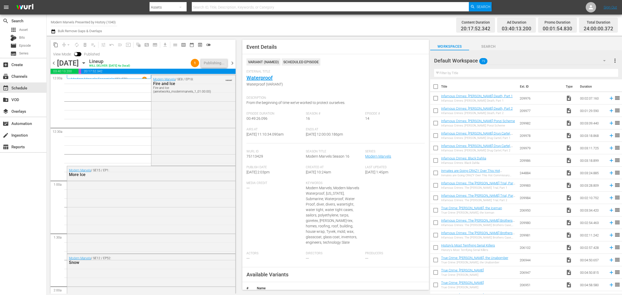
click at [294, 21] on div "Channel Title Modern Marvels Presented by History (1040) Bulk Remove Gaps & Ove…" at bounding box center [205, 25] width 309 height 19
click at [233, 62] on span "chevron_right" at bounding box center [232, 63] width 6 height 6
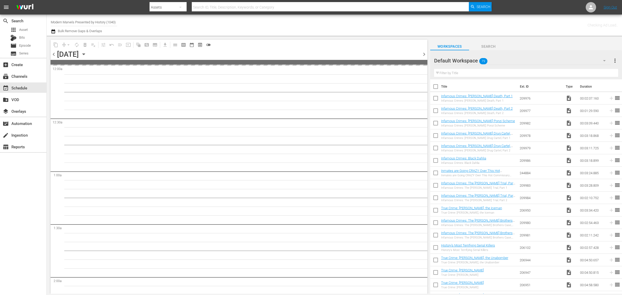
click at [289, 23] on div "Channel Title Modern Marvels Presented by History (1040) Bulk Remove Gaps & Ove…" at bounding box center [205, 25] width 309 height 19
click at [31, 200] on div "search Search apps Asset Bits movie Episode subtitles Series add_box Create sub…" at bounding box center [23, 162] width 47 height 295
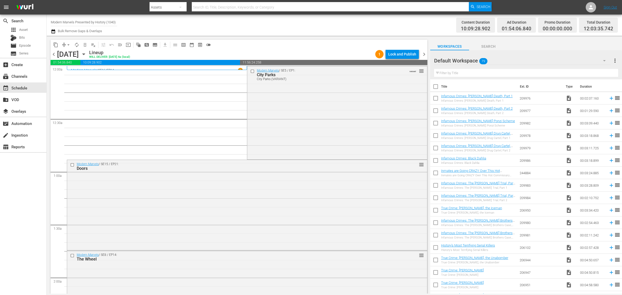
click at [340, 27] on div "Channel Title Modern Marvels Presented by History (1040) Bulk Remove Gaps & Ove…" at bounding box center [205, 25] width 309 height 19
click at [311, 113] on div "Modern Marvels / SE5 / EP1: City Parks City Parks (VARIANT) VARIANT reorder" at bounding box center [337, 112] width 180 height 92
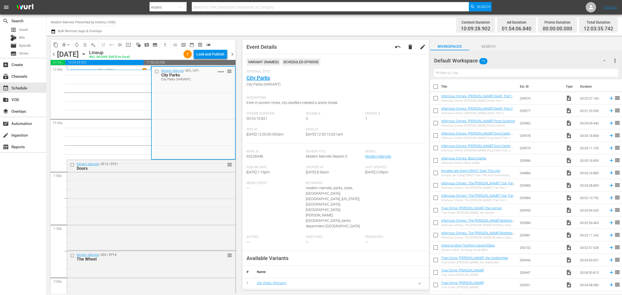
click at [315, 28] on div "Channel Title Modern Marvels Presented by History (1040) Bulk Remove Gaps & Ove…" at bounding box center [205, 25] width 309 height 19
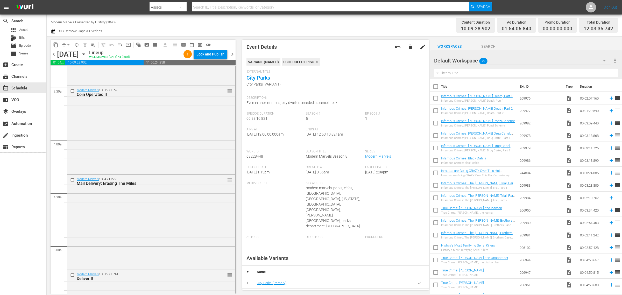
scroll to position [356, 0]
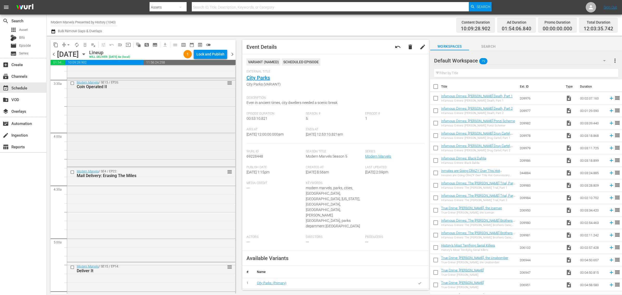
click at [103, 143] on div "Modern Marvels / SE15 / EP26: Coin Operated II reorder" at bounding box center [151, 121] width 168 height 87
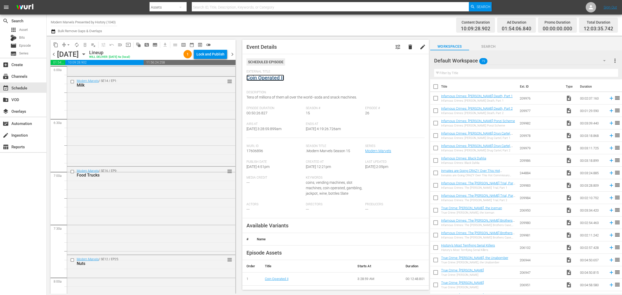
scroll to position [745, 0]
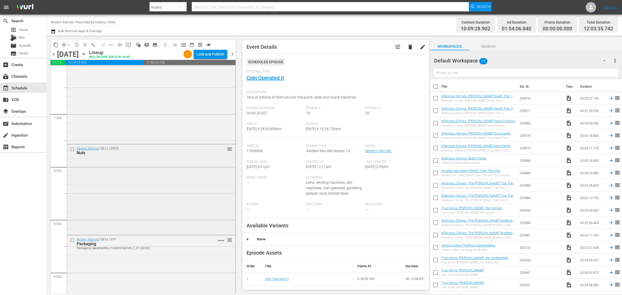
click at [139, 179] on div "Modern Marvels / SE12 / EP25: Nuts reorder" at bounding box center [151, 188] width 168 height 89
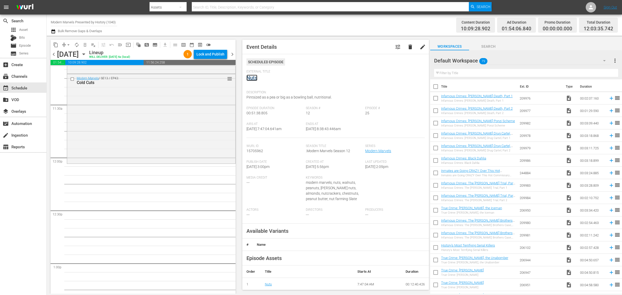
scroll to position [1166, 0]
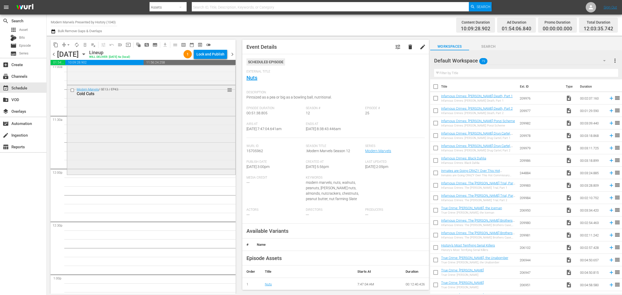
click at [138, 141] on div "Modern Marvels / SE13 / EP43: Cold Cuts reorder" at bounding box center [151, 129] width 168 height 89
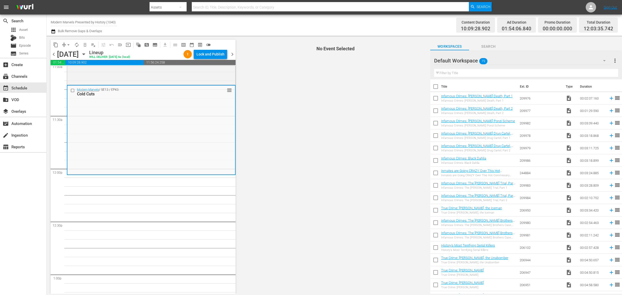
click at [380, 21] on div "Content Duration 10:09:28.902 Ad Duration 01:54:06.840 Promo Duration 00:00:00.…" at bounding box center [489, 25] width 258 height 19
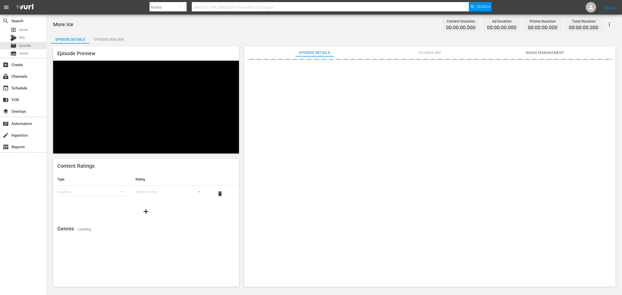
click at [117, 37] on div "Episode Builder" at bounding box center [108, 39] width 39 height 12
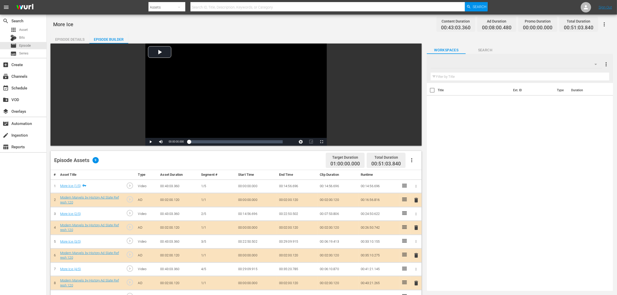
click at [282, 29] on div "More Ice Content Duration 00:43:03.360 Ad Duration 00:08:00.480 Promo Duration …" at bounding box center [332, 24] width 558 height 12
click at [497, 64] on div "Default Workspace" at bounding box center [516, 64] width 171 height 15
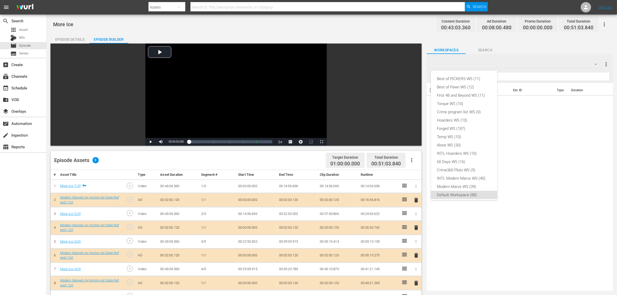
scroll to position [3, 0]
click at [465, 179] on div "Modern Marvs WS (39)" at bounding box center [464, 183] width 54 height 8
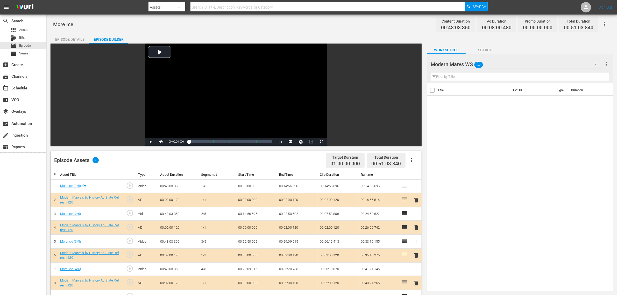
click at [497, 160] on div "Best of PICKERS WS (11) Best of Pawn WS (12) First 48 and Beyond WS (11) Torque…" at bounding box center [308, 147] width 617 height 295
click at [315, 29] on div "More Ice Content Duration 00:43:03.360 Ad Duration 00:08:00.480 Promo Duration …" at bounding box center [332, 24] width 558 height 12
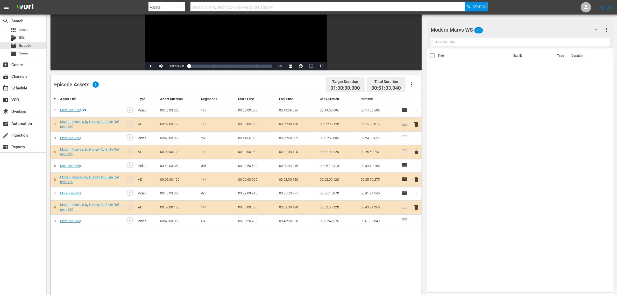
scroll to position [135, 0]
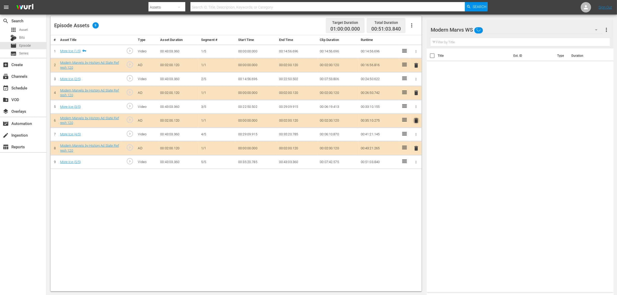
click at [416, 121] on span "delete" at bounding box center [416, 120] width 6 height 6
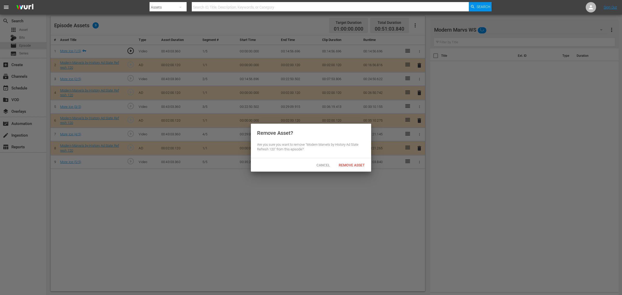
click at [358, 164] on span "Remove Asset" at bounding box center [352, 165] width 34 height 4
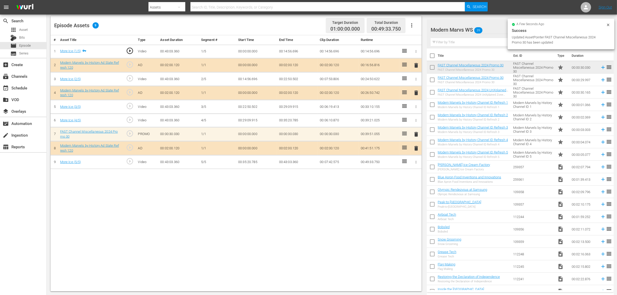
click at [282, 25] on div "Episode Assets 9 Target Duration 01:00:00.000 Total Duration 00:49:33.750" at bounding box center [236, 25] width 371 height 19
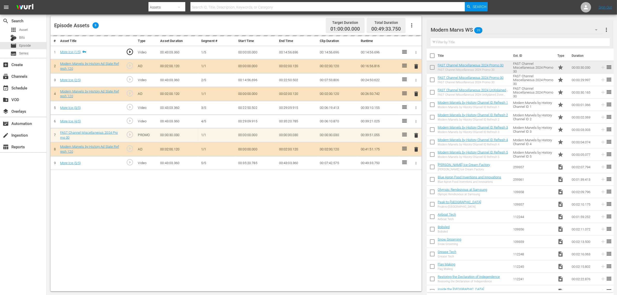
click at [308, 24] on div "Episode Assets 9 Target Duration 01:00:00.000 Total Duration 00:49:33.750" at bounding box center [236, 25] width 371 height 19
click at [497, 5] on nav "menu Search By Assets Search ID, Title, Description, Keywords, or Category Sear…" at bounding box center [308, 7] width 617 height 15
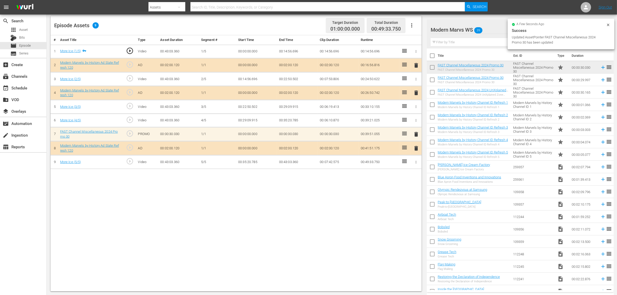
click at [415, 40] on th at bounding box center [416, 40] width 11 height 10
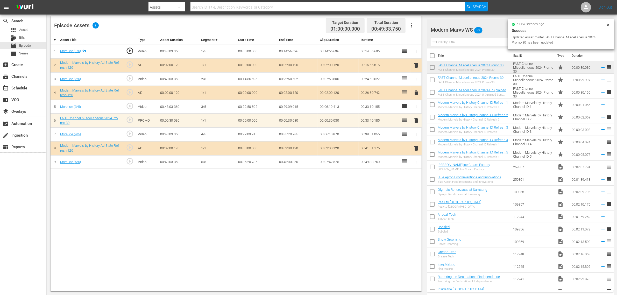
click at [442, 17] on div "Video Player is loading. Play Video Play Mute Current Time 00:00:00.000 / Durat…" at bounding box center [332, 100] width 563 height 383
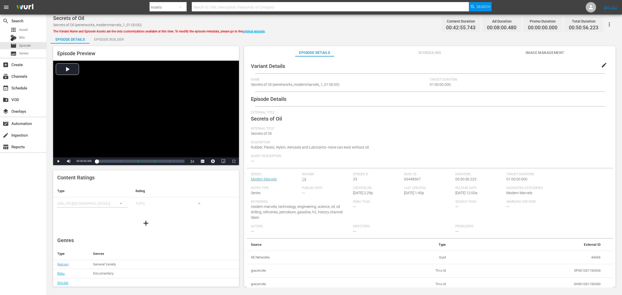
click at [106, 40] on div "Episode Builder" at bounding box center [108, 39] width 39 height 12
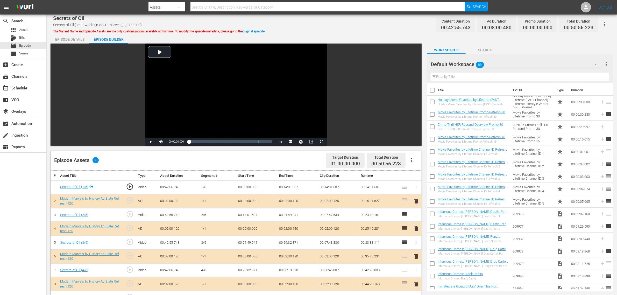
click at [497, 62] on div "Default Workspace 88" at bounding box center [516, 64] width 171 height 15
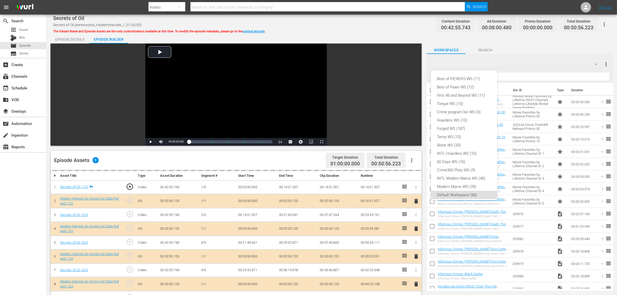
scroll to position [3, 0]
click at [463, 183] on div "Modern Marvs WS (39)" at bounding box center [464, 183] width 54 height 8
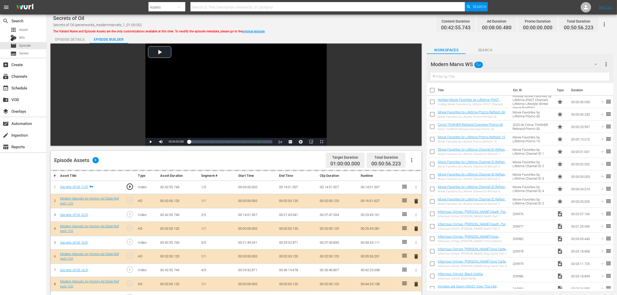
click at [344, 26] on div "Secrets of Oil Secrets of Oil (aenetworks_modernmarvels_1_01:00:00) The Variant…" at bounding box center [332, 24] width 558 height 12
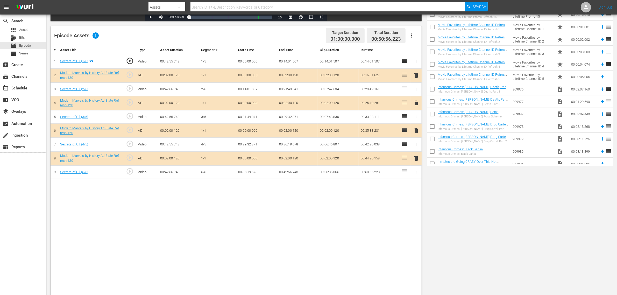
scroll to position [135, 0]
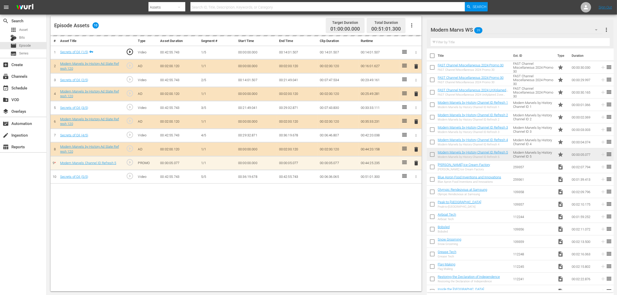
click at [15, 199] on div "search Search apps Asset Bits movie Episode subtitles Series add_box Create sub…" at bounding box center [23, 162] width 47 height 295
click at [264, 236] on div "# Asset Title Type Asset Duration Segment # Start Time End Time Clip Duration R…" at bounding box center [236, 163] width 371 height 256
click at [251, 22] on div "Episode Assets 10 Target Duration 01:00:00.000 Total Duration 00:51:01.300" at bounding box center [236, 25] width 371 height 19
click at [314, 23] on div "Episode Assets 10 Target Duration 01:00:00.000 Total Duration 00:51:01.300" at bounding box center [236, 25] width 371 height 19
click at [497, 6] on nav "menu Search By Assets Search ID, Title, Description, Keywords, or Category Sear…" at bounding box center [308, 7] width 617 height 15
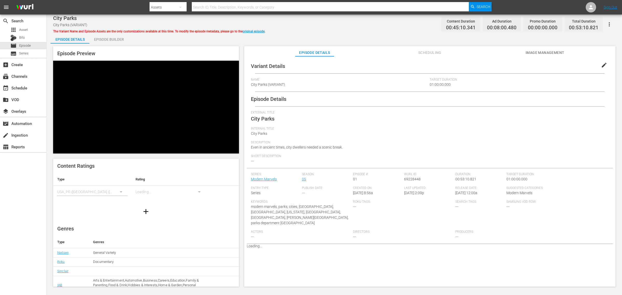
click at [107, 35] on div "Episode Builder" at bounding box center [108, 39] width 39 height 12
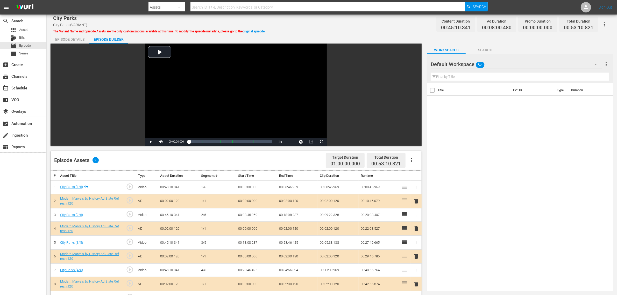
click at [346, 26] on div "City Parks City Parks (VARIANT) The Variant Name and Episode Assets are the onl…" at bounding box center [332, 24] width 558 height 12
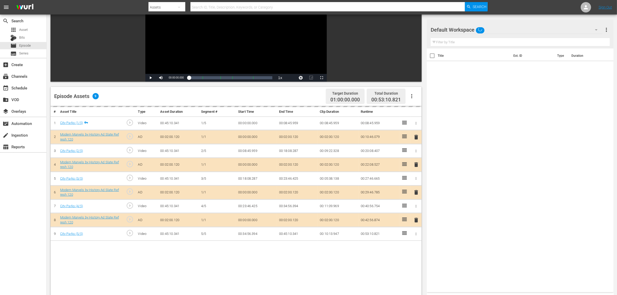
scroll to position [97, 0]
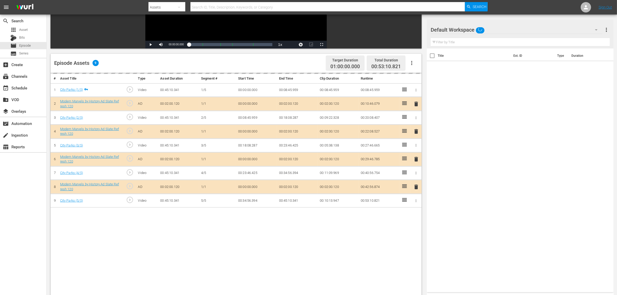
click at [497, 28] on div "Default Workspace" at bounding box center [517, 30] width 172 height 15
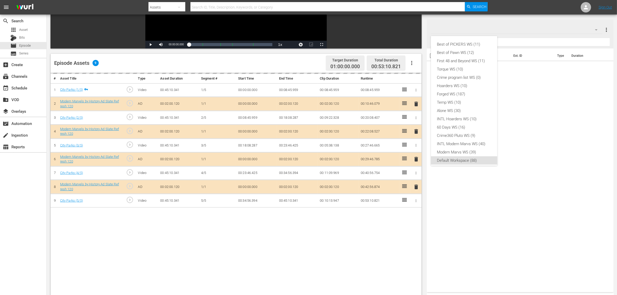
scroll to position [3, 0]
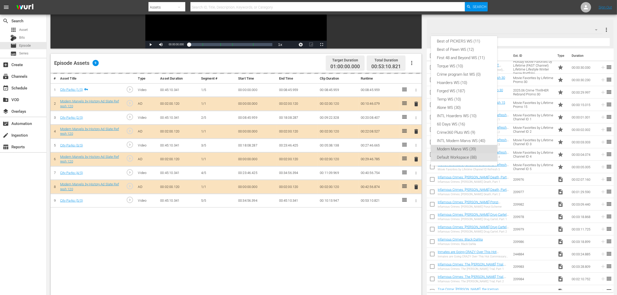
click at [464, 147] on div "Modern Marvs WS (39)" at bounding box center [464, 149] width 54 height 8
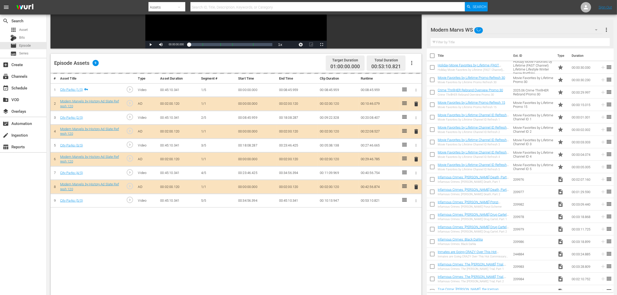
click at [247, 236] on div "# Asset Title Type Asset Duration Segment # Start Time End Time Clip Duration R…" at bounding box center [236, 201] width 371 height 256
click at [248, 236] on div "# Asset Title Type Asset Duration Segment # Start Time End Time Clip Duration R…" at bounding box center [236, 201] width 371 height 256
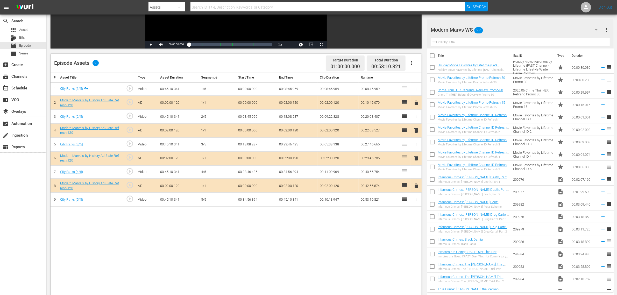
click at [285, 64] on div "Episode Assets 9 Target Duration 01:00:00.000 Total Duration 00:53:10.821" at bounding box center [236, 63] width 371 height 19
click at [314, 227] on div "# Asset Title Type Asset Duration Segment # Start Time End Time Clip Duration R…" at bounding box center [236, 201] width 371 height 256
